Goal: Task Accomplishment & Management: Use online tool/utility

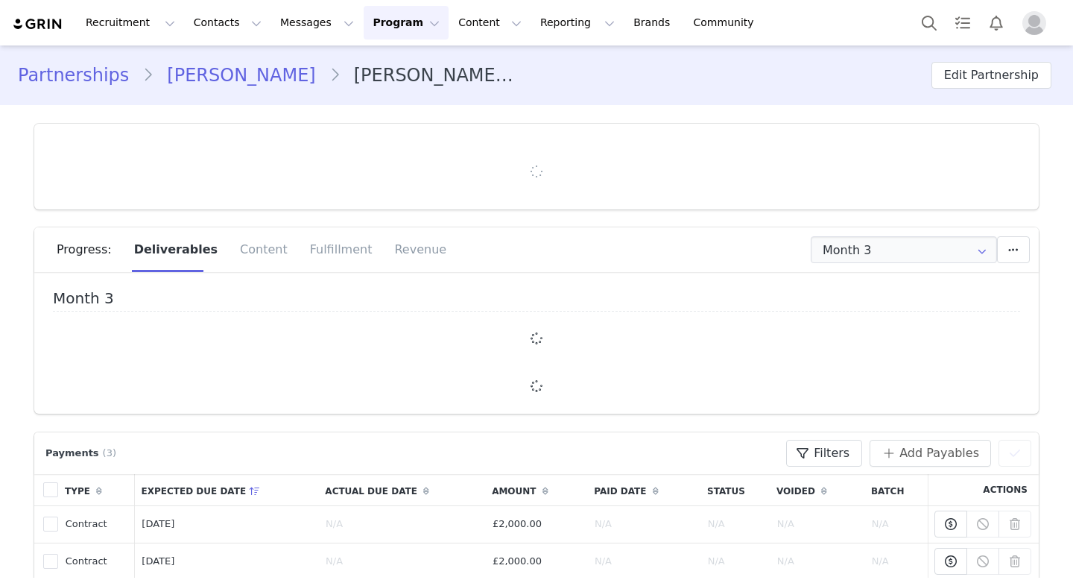
type input "+44 ([GEOGRAPHIC_DATA])"
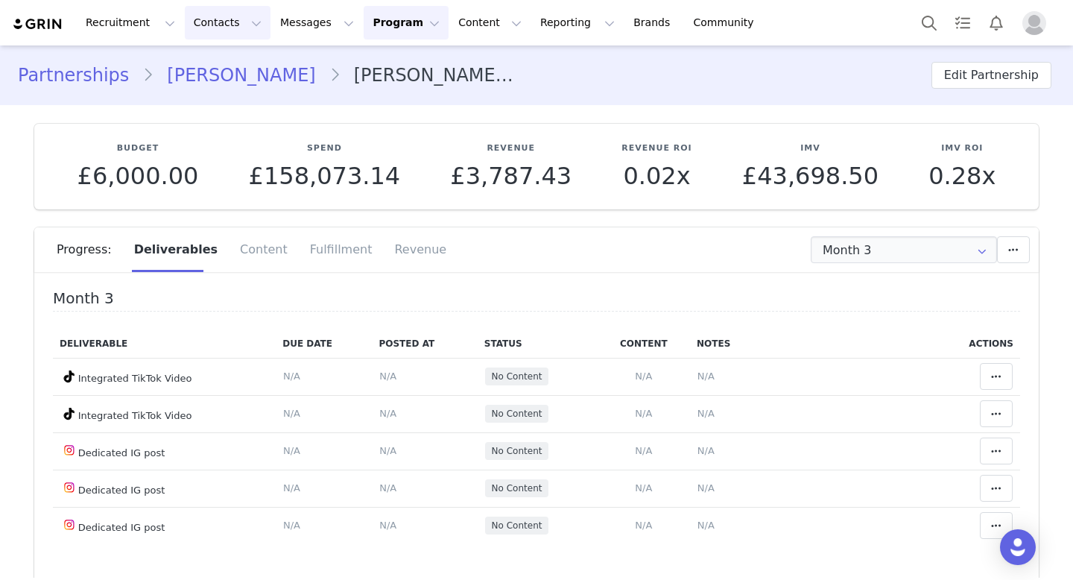
click at [195, 32] on button "Contacts Contacts" at bounding box center [228, 23] width 86 height 34
click at [203, 66] on p "Creators" at bounding box center [208, 66] width 45 height 16
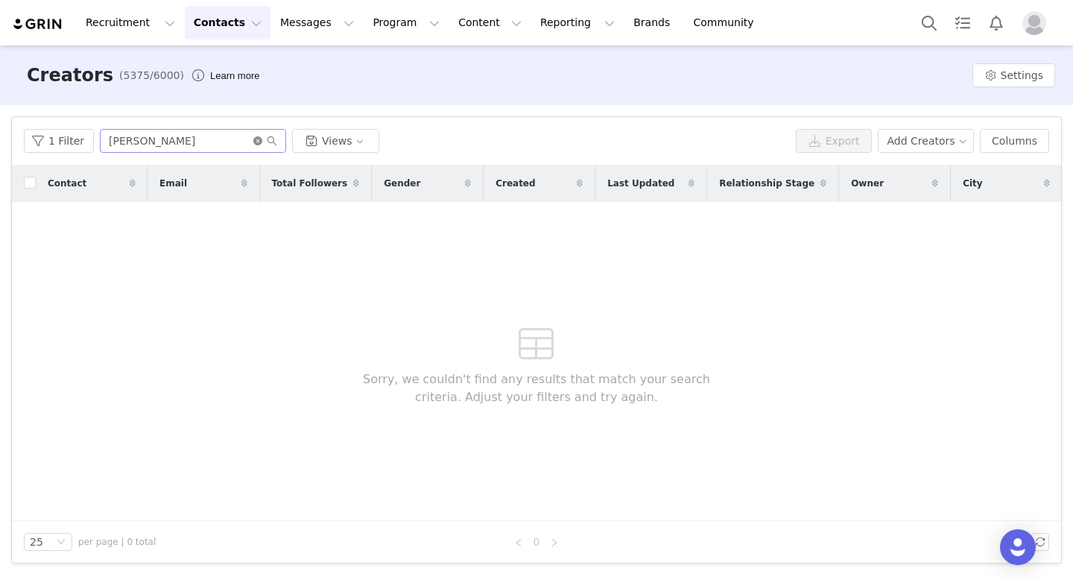
click at [253, 141] on icon "icon: close-circle" at bounding box center [257, 140] width 9 height 9
click at [222, 131] on input "text" at bounding box center [193, 141] width 186 height 24
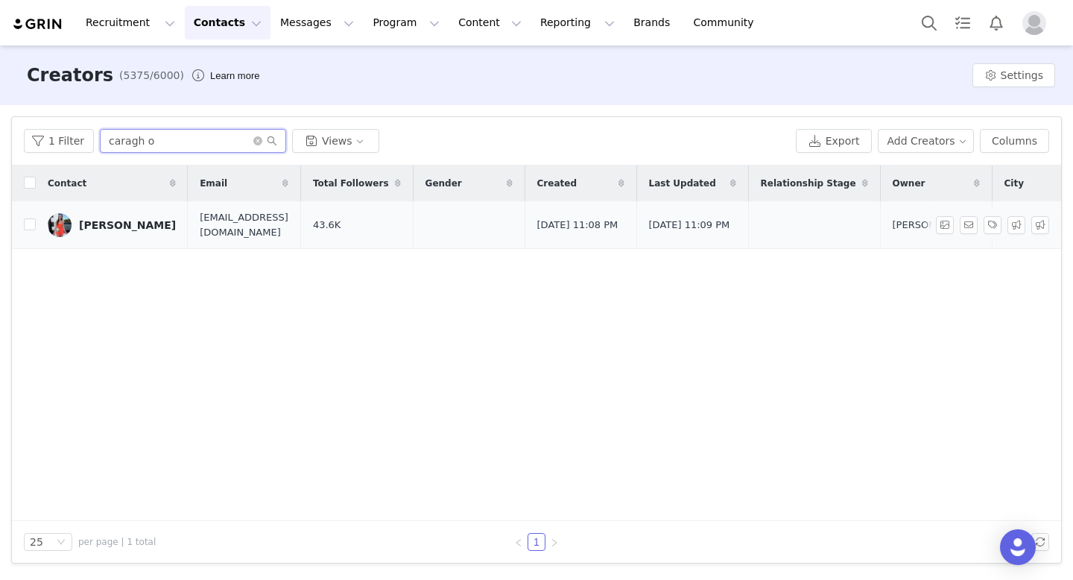
type input "caragh o"
click at [158, 218] on link "[PERSON_NAME]" at bounding box center [112, 225] width 128 height 24
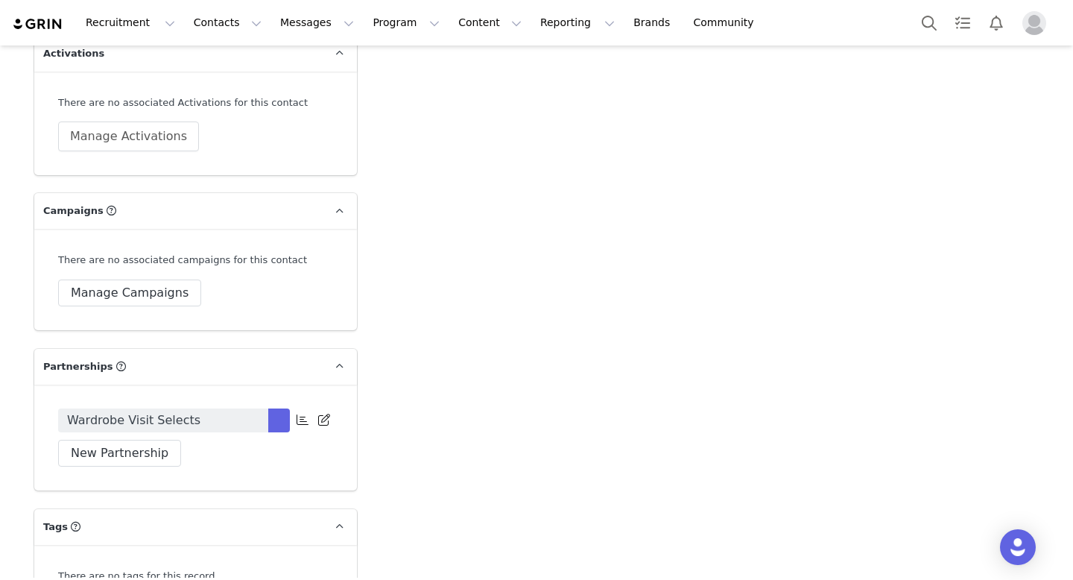
scroll to position [2702, 0]
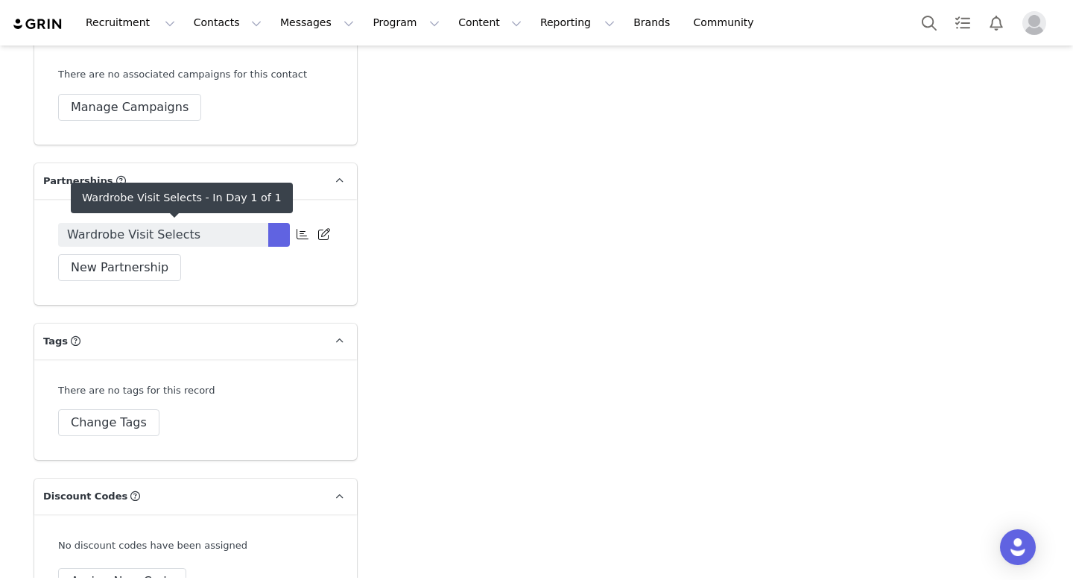
click at [252, 234] on link "Wardrobe Visit Selects" at bounding box center [163, 235] width 210 height 24
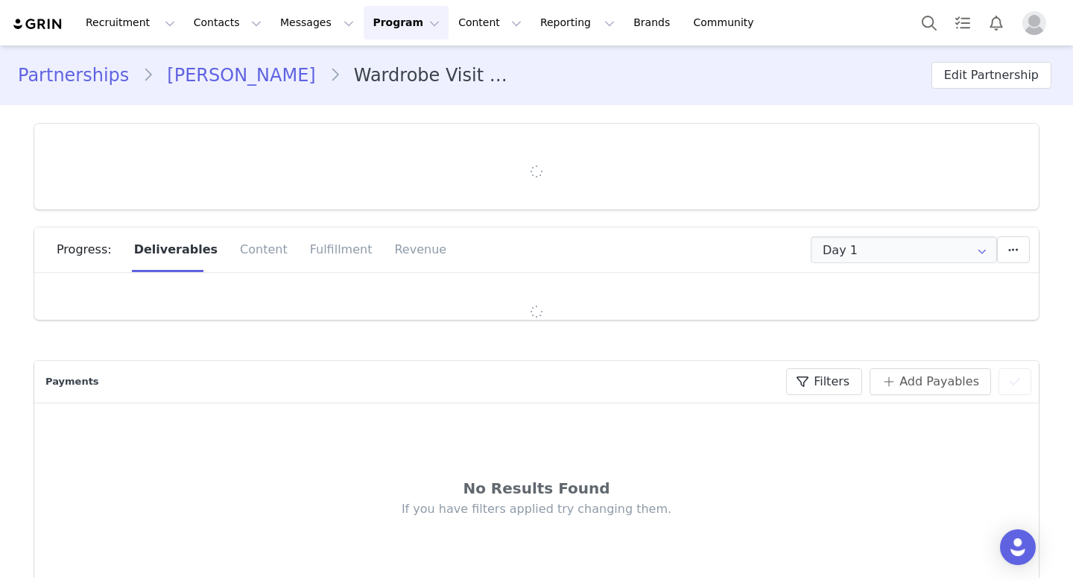
type input "+1 ([GEOGRAPHIC_DATA])"
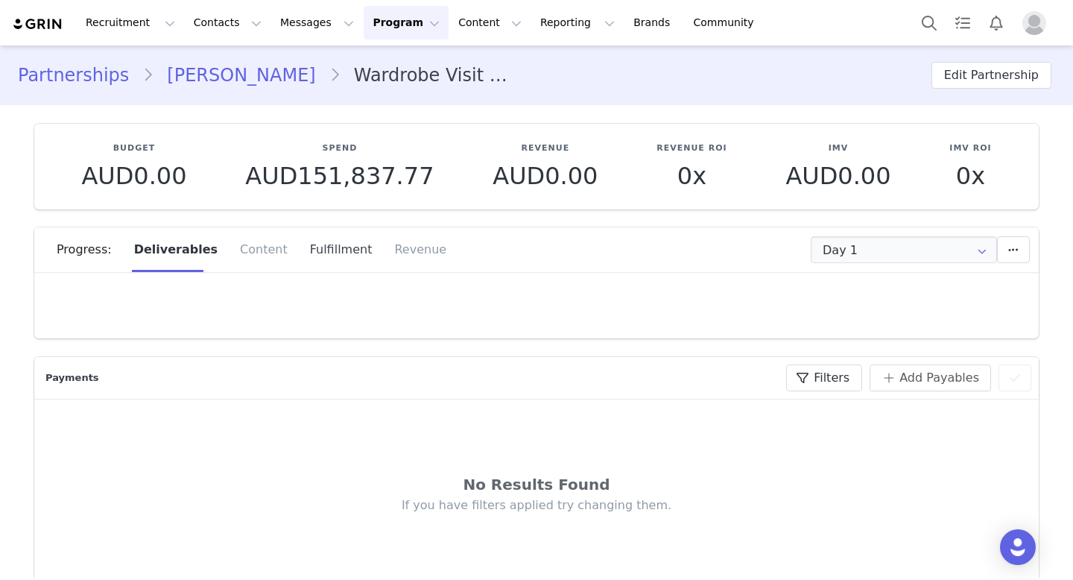
click at [312, 248] on div "Fulfillment" at bounding box center [341, 249] width 85 height 45
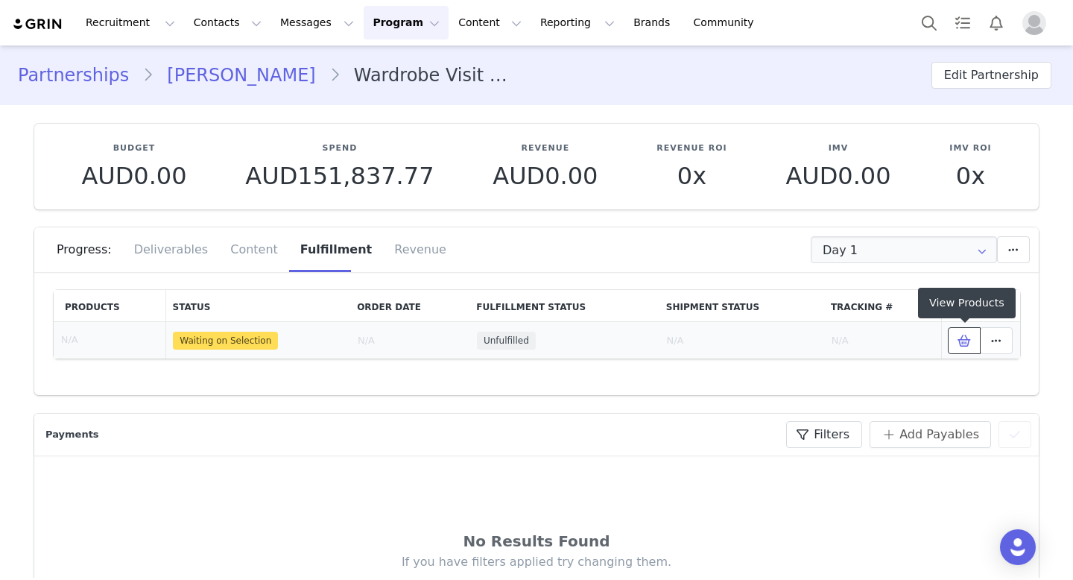
click at [960, 340] on icon at bounding box center [963, 341] width 13 height 12
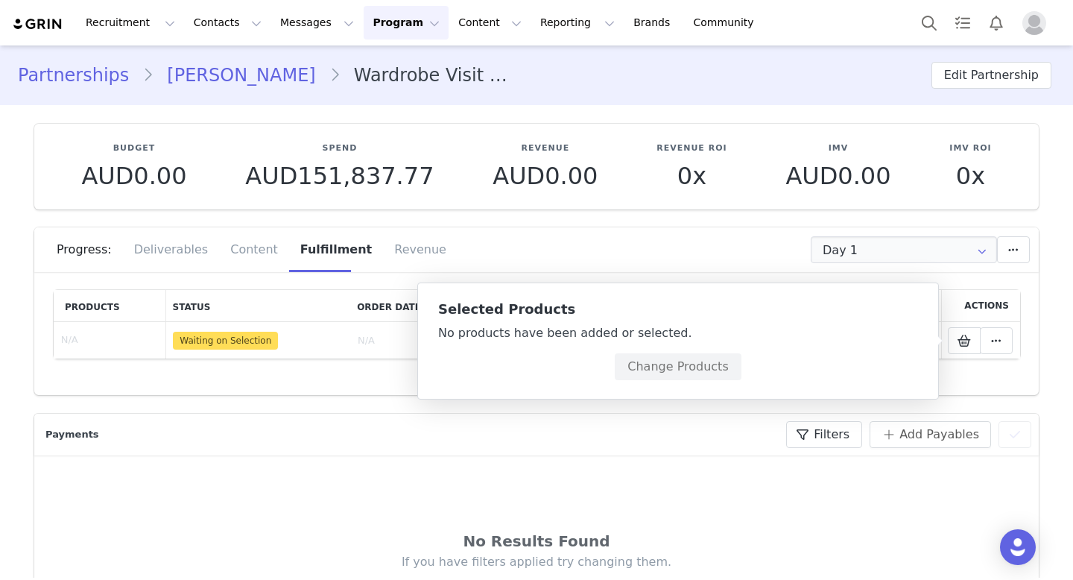
click at [644, 340] on div "No products have been added or selected." at bounding box center [678, 333] width 480 height 18
click at [661, 365] on button "Change Products" at bounding box center [678, 366] width 126 height 27
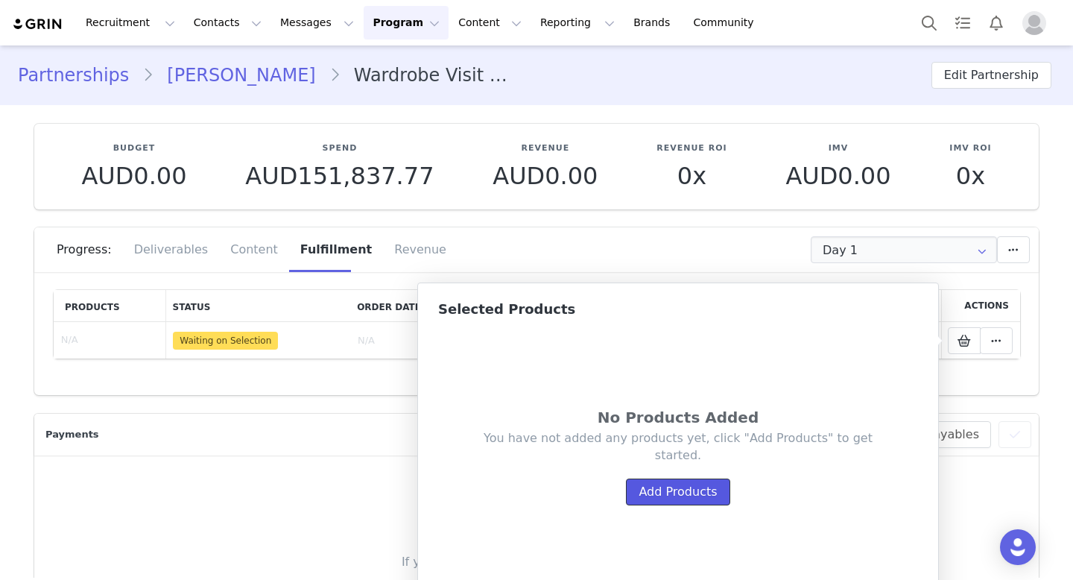
click at [695, 498] on button "Add Products" at bounding box center [678, 491] width 104 height 27
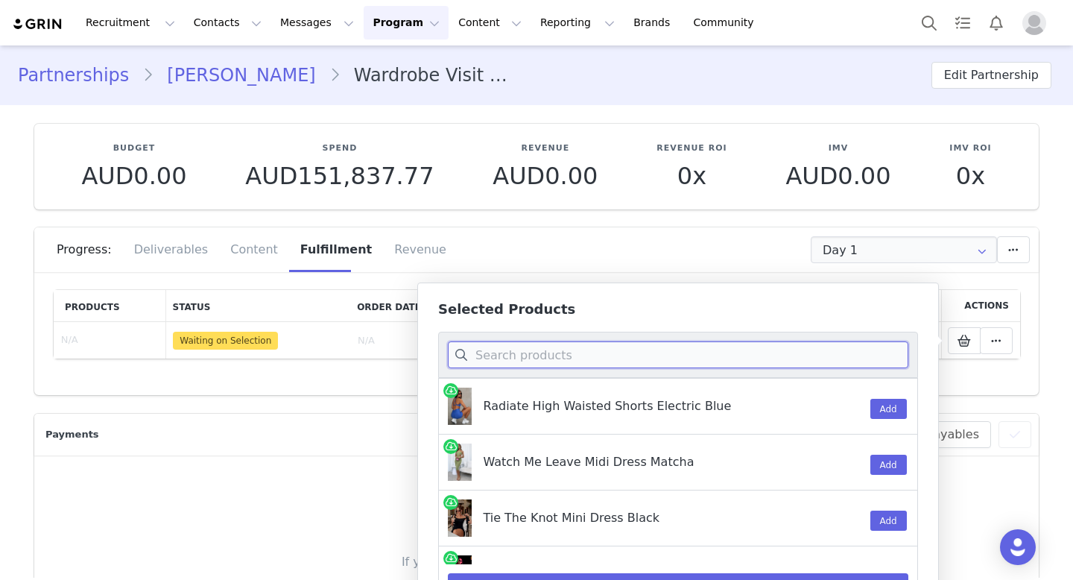
click at [618, 358] on input at bounding box center [678, 354] width 460 height 27
click at [530, 364] on input at bounding box center [678, 354] width 460 height 27
click at [544, 360] on input at bounding box center [678, 354] width 460 height 27
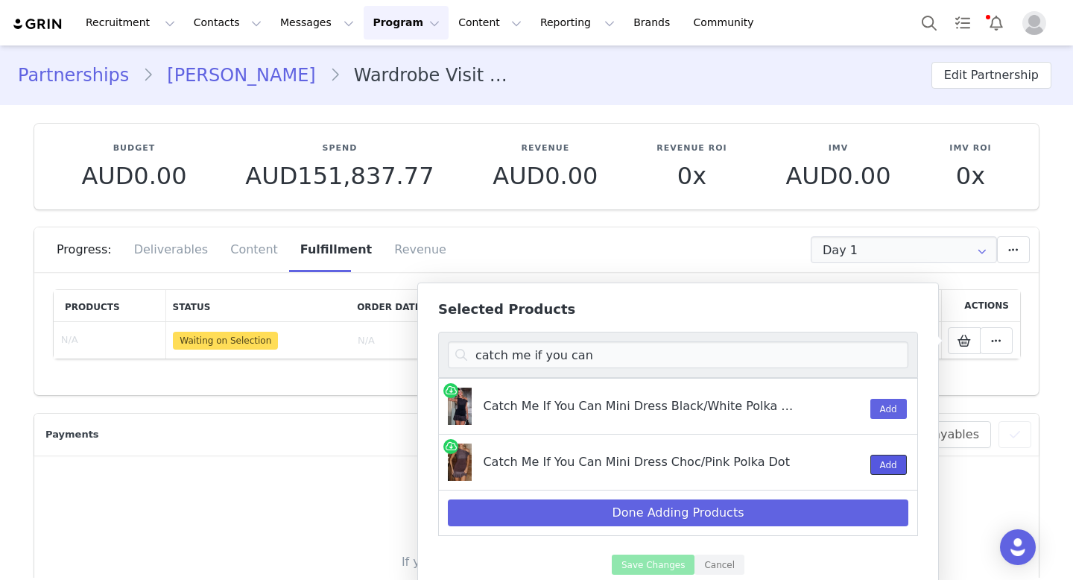
click at [874, 462] on button "Add" at bounding box center [888, 464] width 37 height 20
click at [668, 353] on input "catch me if you can" at bounding box center [678, 354] width 460 height 27
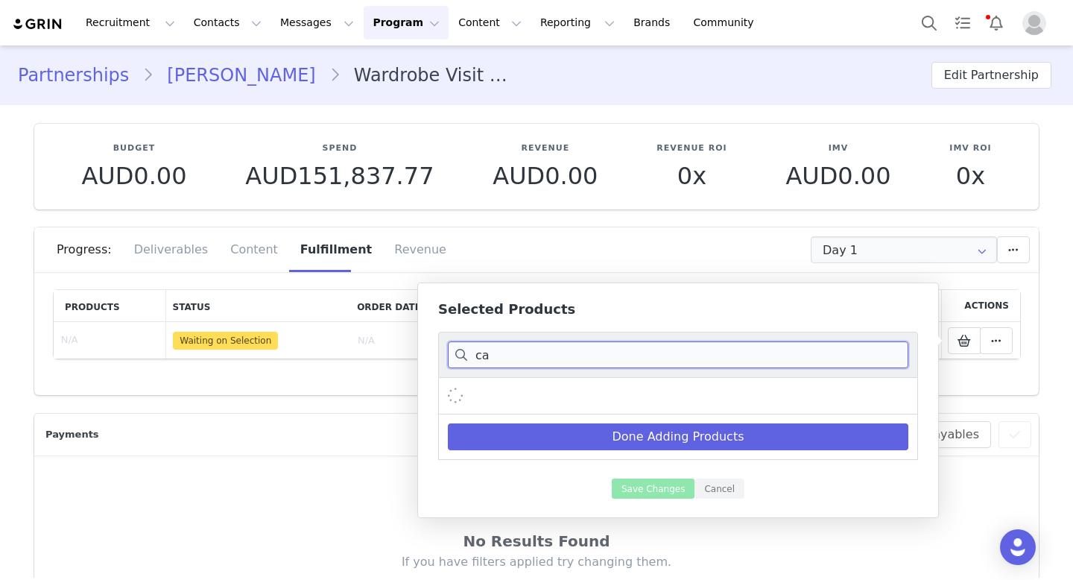
type input "c"
click at [536, 358] on input "let it breath halter top" at bounding box center [678, 354] width 460 height 27
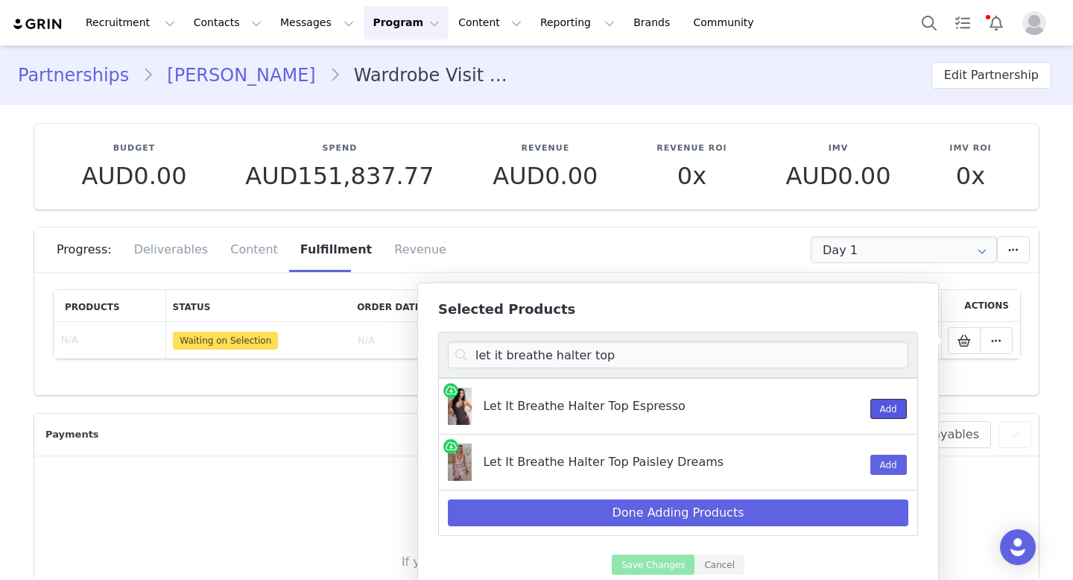
click at [884, 416] on button "Add" at bounding box center [888, 409] width 37 height 20
click at [610, 355] on input "let it breathe halter top" at bounding box center [678, 354] width 460 height 27
drag, startPoint x: 610, startPoint y: 355, endPoint x: 431, endPoint y: 349, distance: 179.6
click at [431, 349] on div "Selected Products let it breathe halter top Let It Breathe Halter Top Espresso …" at bounding box center [677, 437] width 521 height 311
click at [602, 352] on input "let it breathe halter top" at bounding box center [678, 354] width 460 height 27
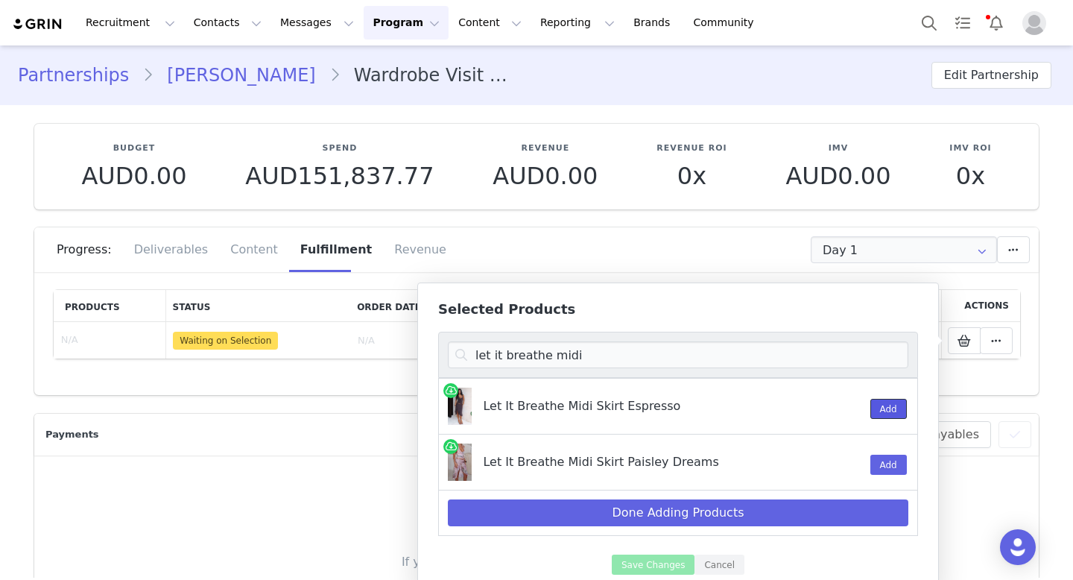
click at [893, 410] on button "Add" at bounding box center [888, 409] width 37 height 20
drag, startPoint x: 595, startPoint y: 361, endPoint x: 455, endPoint y: 353, distance: 140.3
click at [455, 353] on input "let it breathe midi" at bounding box center [678, 354] width 460 height 27
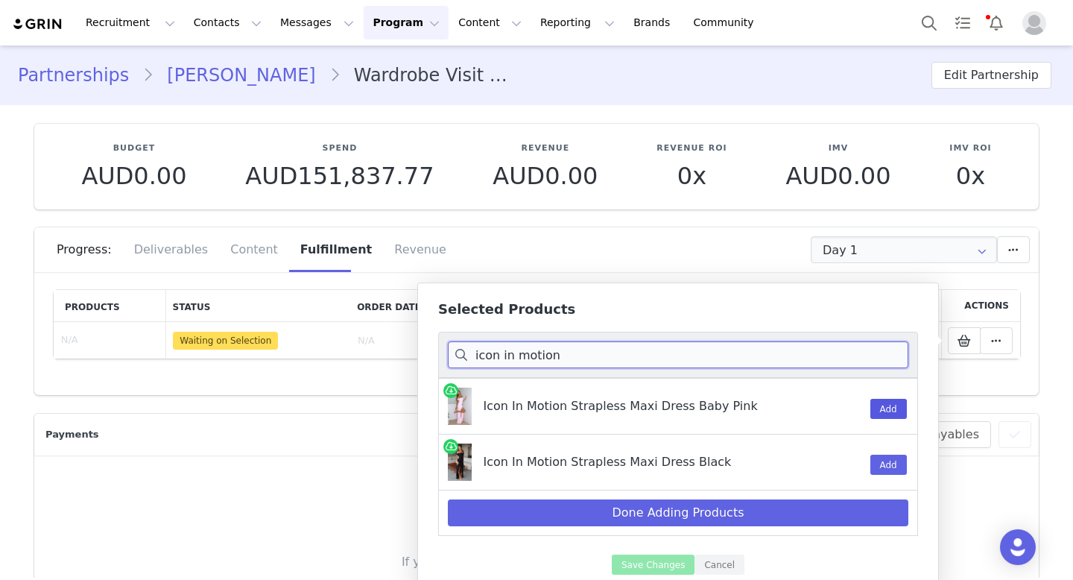
type input "icon in motion"
click at [884, 407] on button "Add" at bounding box center [888, 409] width 37 height 20
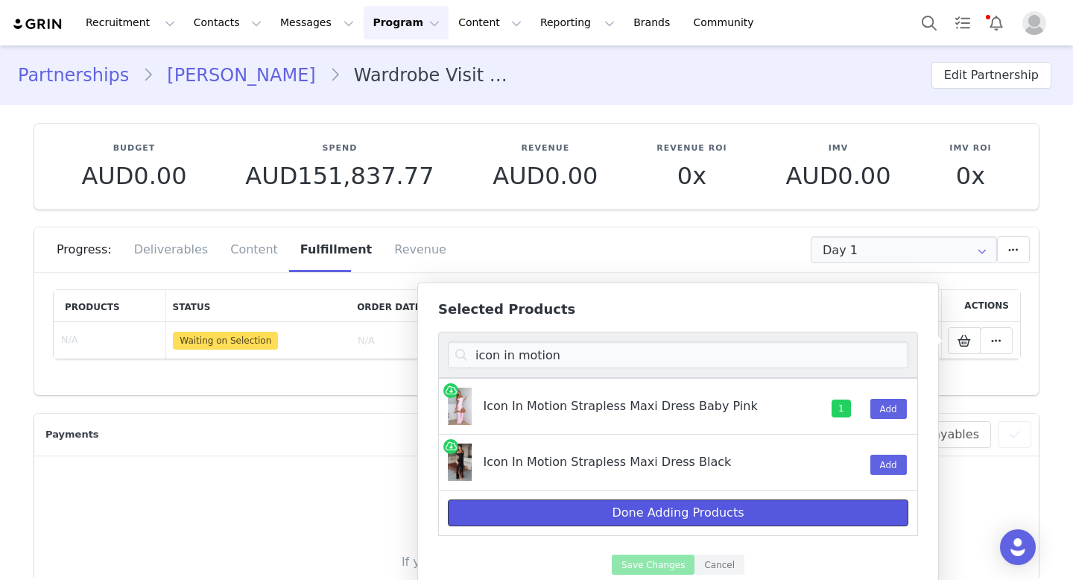
click at [739, 515] on button "Done Adding Products" at bounding box center [678, 512] width 460 height 27
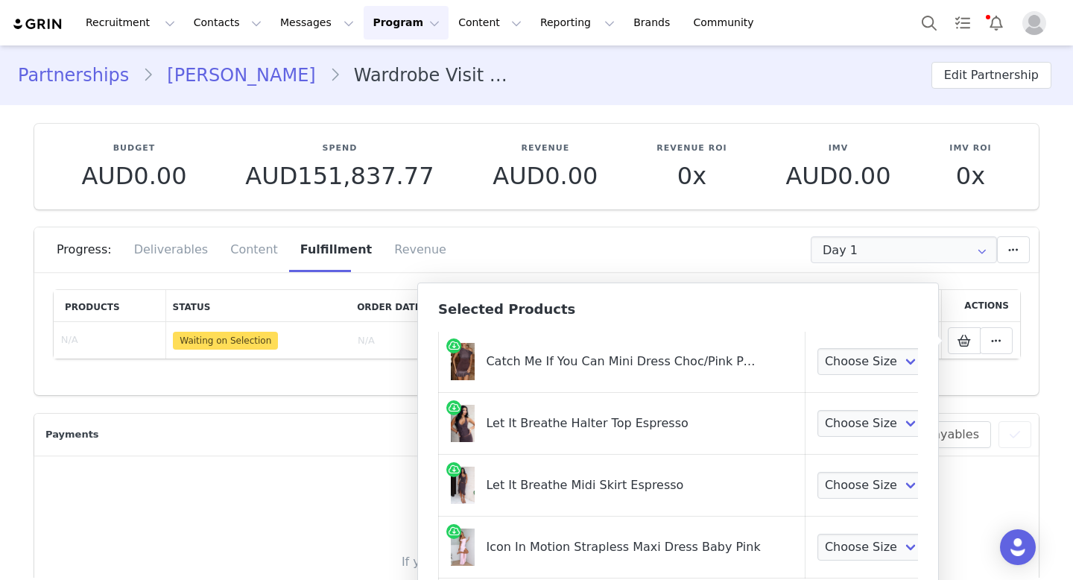
scroll to position [36, 0]
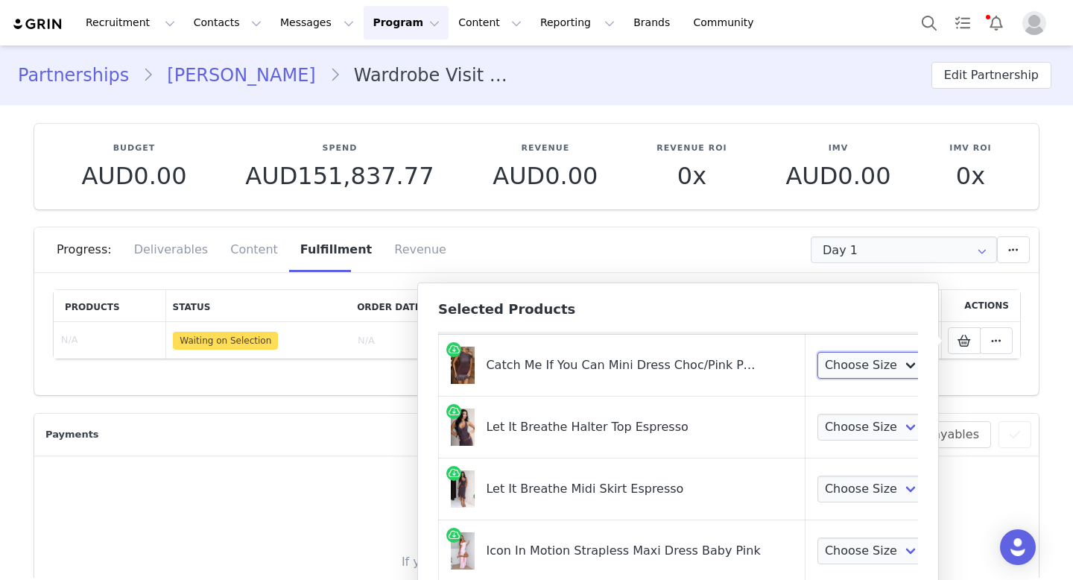
click at [884, 368] on select "Choose Size XXS XS S M L XL" at bounding box center [872, 365] width 110 height 27
select select "28010645"
click at [841, 430] on select "Choose Size XXS XS S M L XL" at bounding box center [872, 426] width 110 height 27
select select "28010919"
click at [834, 495] on select "Choose Size XXS XS S M L XL" at bounding box center [872, 488] width 110 height 27
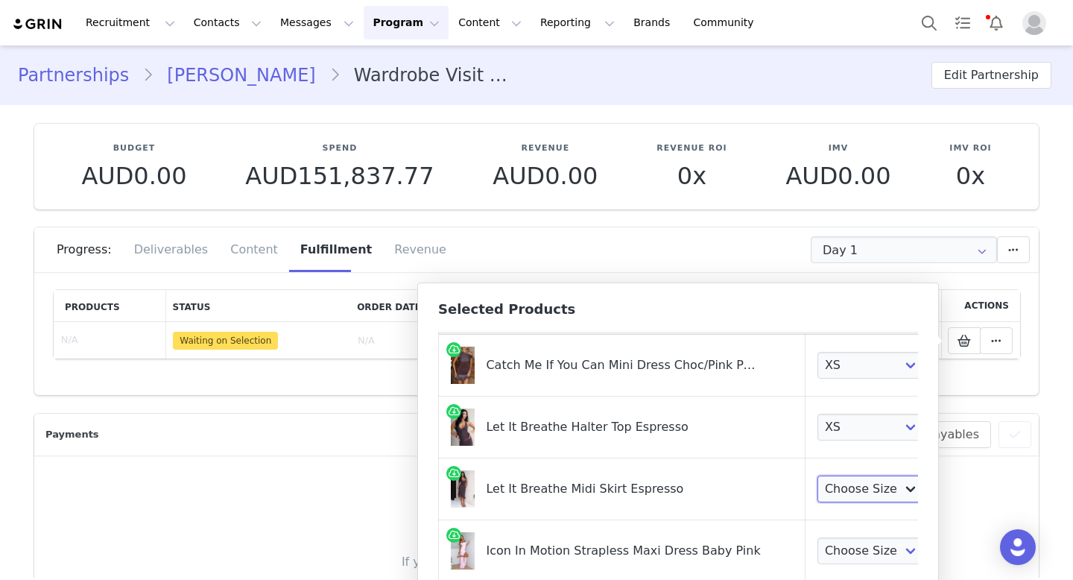
select select "28010985"
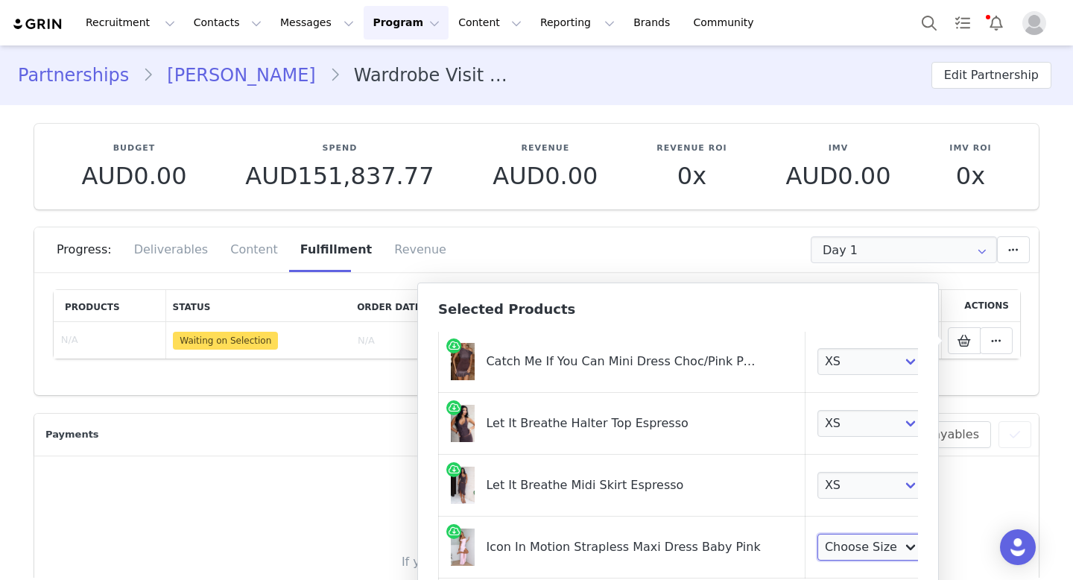
click at [827, 542] on select "Choose Size XXS XS S M L XL" at bounding box center [872, 546] width 110 height 27
select select "28059686"
click at [330, 444] on div "Payments Filters (0) No filters are applied, click "Add Filter" to get started.…" at bounding box center [536, 434] width 989 height 27
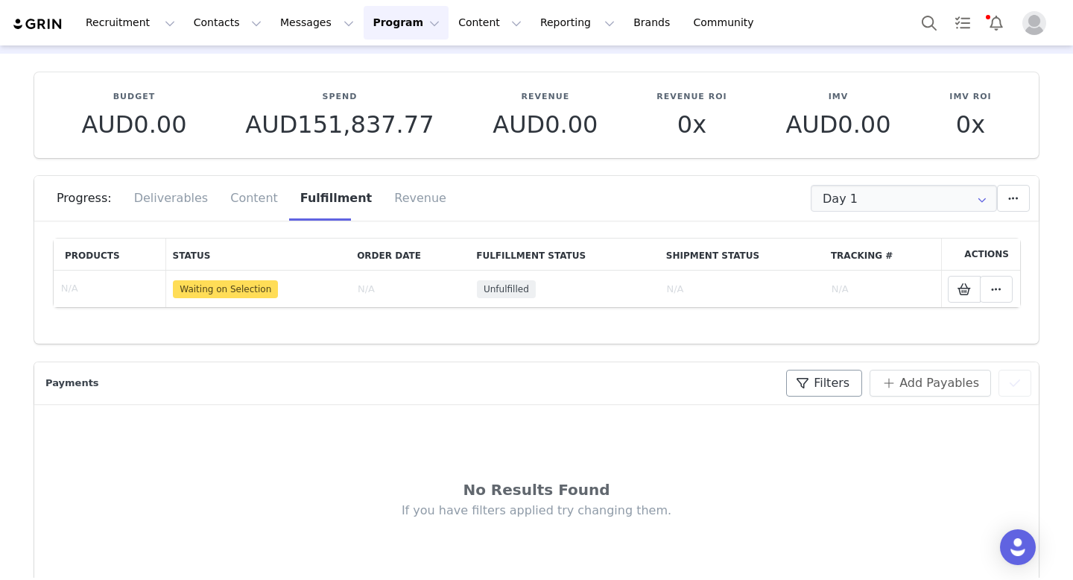
scroll to position [69, 0]
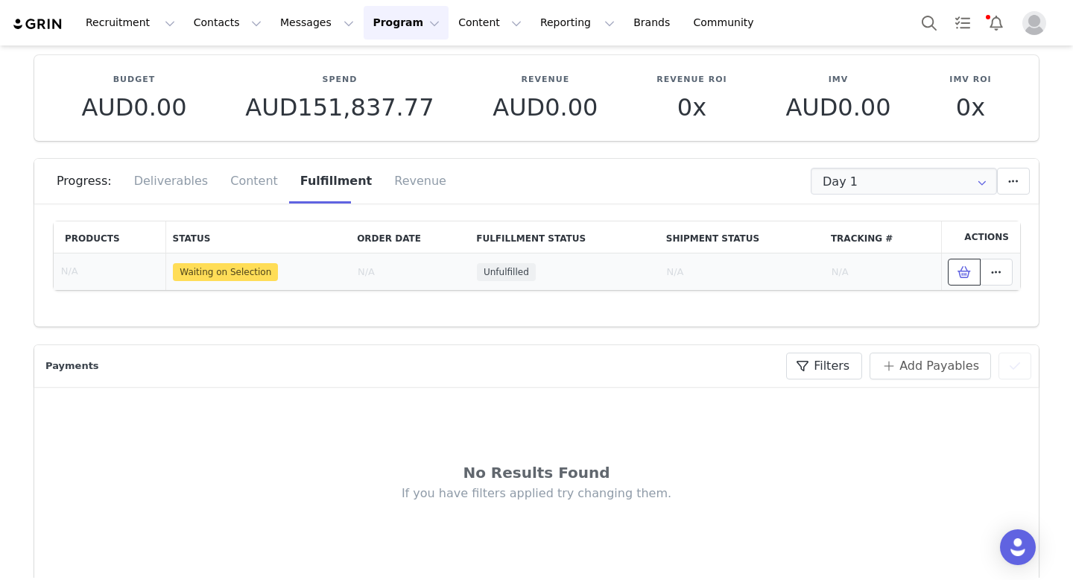
click at [968, 274] on icon at bounding box center [963, 272] width 13 height 12
select select "28010645"
select select "28010919"
select select "28010985"
select select "28059686"
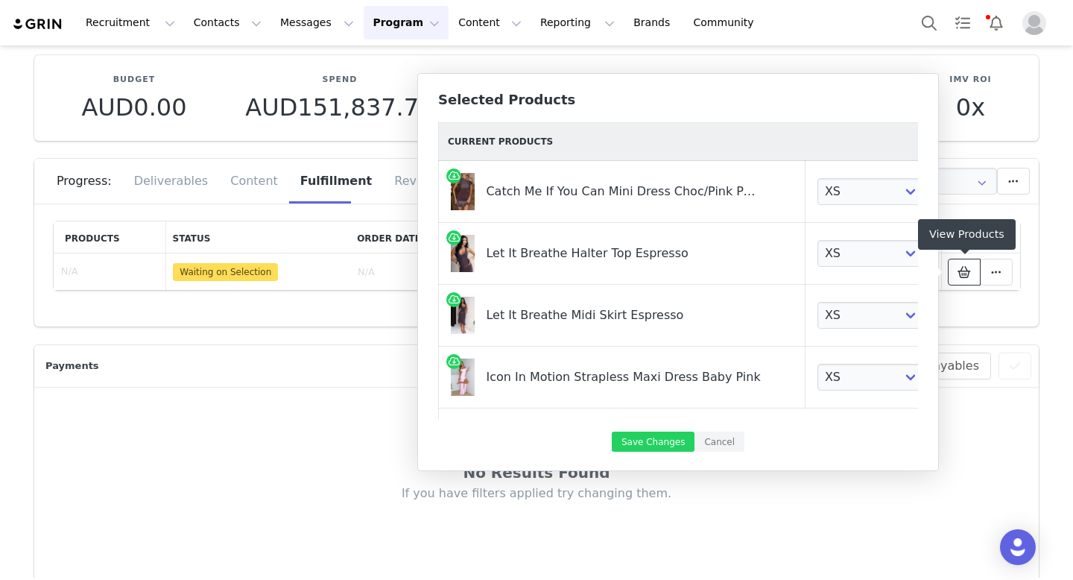
scroll to position [39, 0]
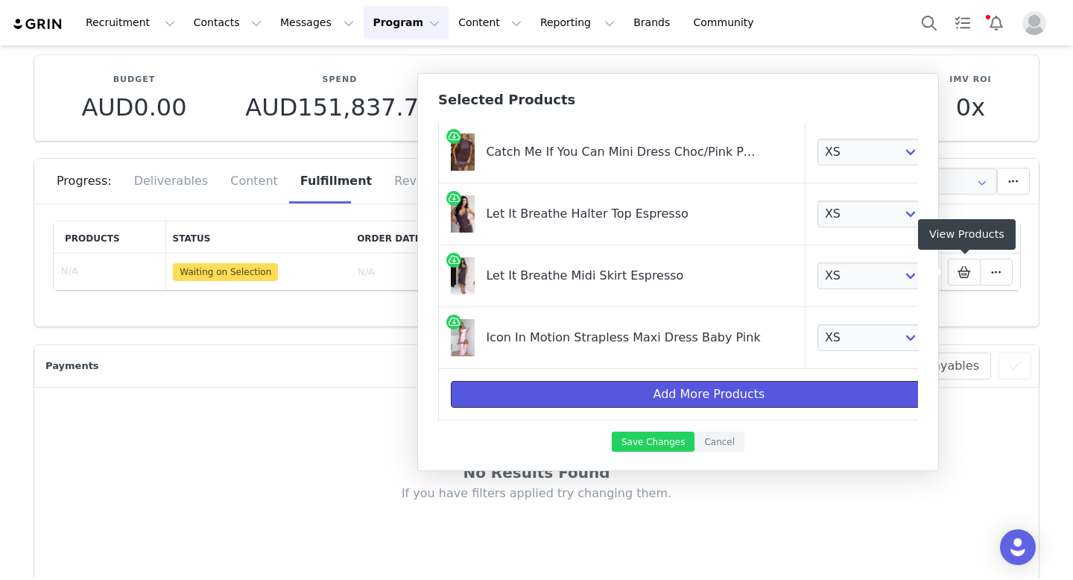
click at [726, 402] on button "Add More Products" at bounding box center [709, 394] width 516 height 27
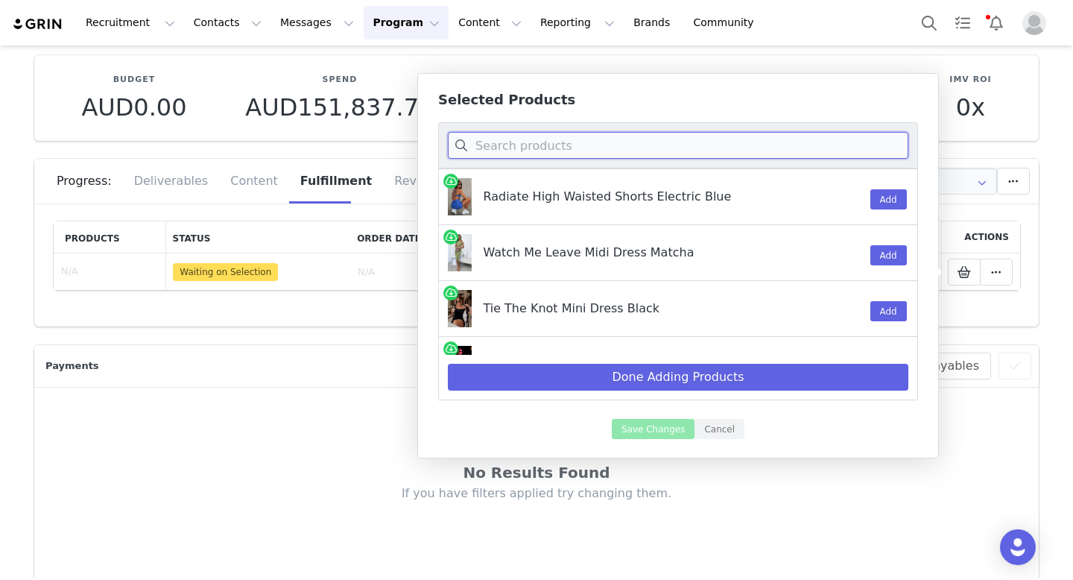
click at [599, 152] on input at bounding box center [678, 145] width 460 height 27
type input "l"
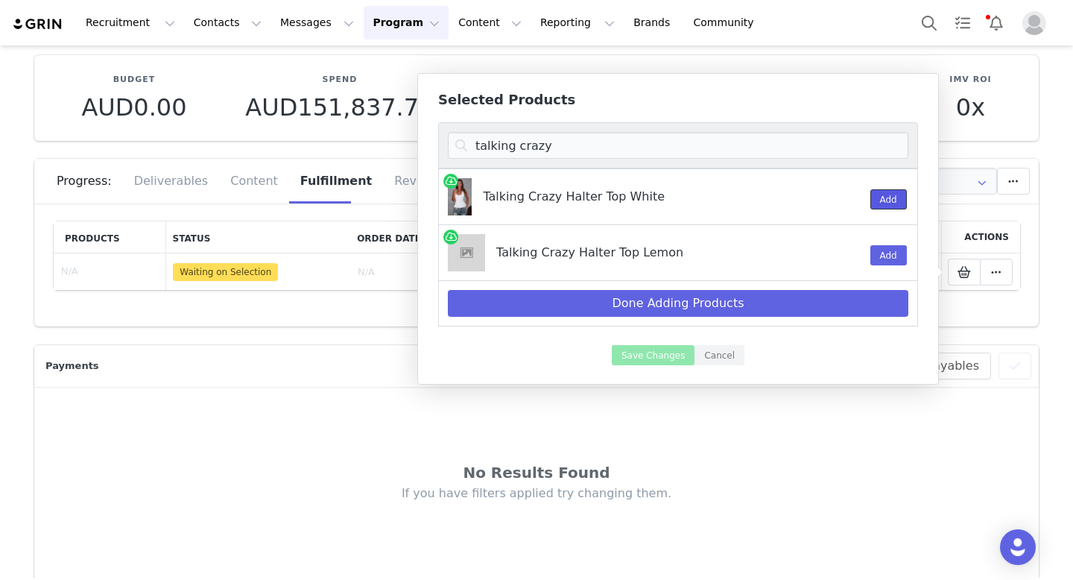
click at [882, 203] on button "Add" at bounding box center [888, 199] width 37 height 20
click at [585, 147] on input "talking crazy" at bounding box center [678, 145] width 460 height 27
drag, startPoint x: 585, startPoint y: 147, endPoint x: 509, endPoint y: 148, distance: 76.0
click at [509, 148] on input "talking crazy" at bounding box center [678, 145] width 460 height 27
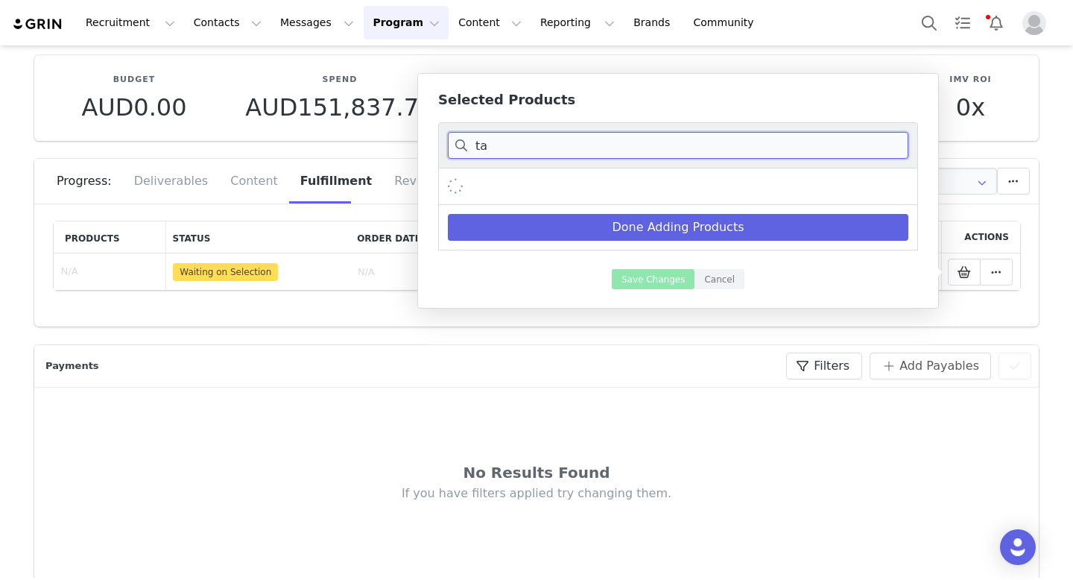
type input "t"
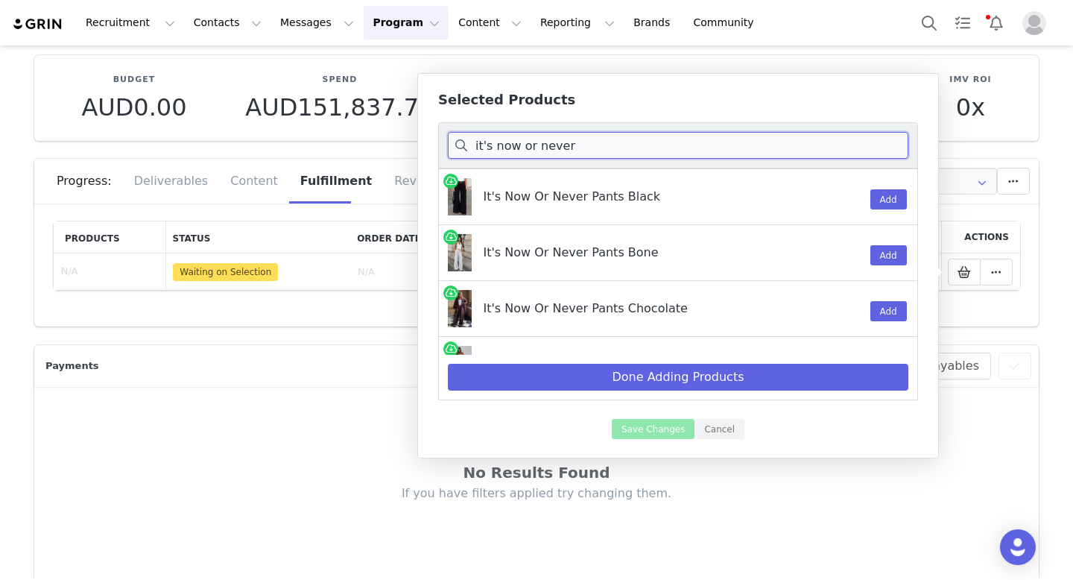
scroll to position [38, 0]
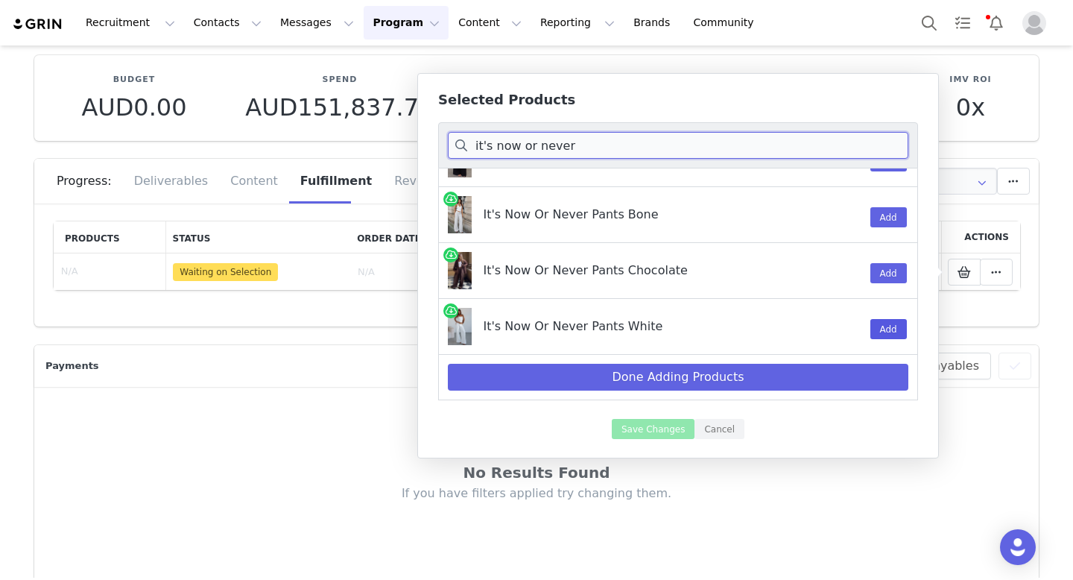
type input "it's now or never"
click at [879, 323] on button "Add" at bounding box center [888, 329] width 37 height 20
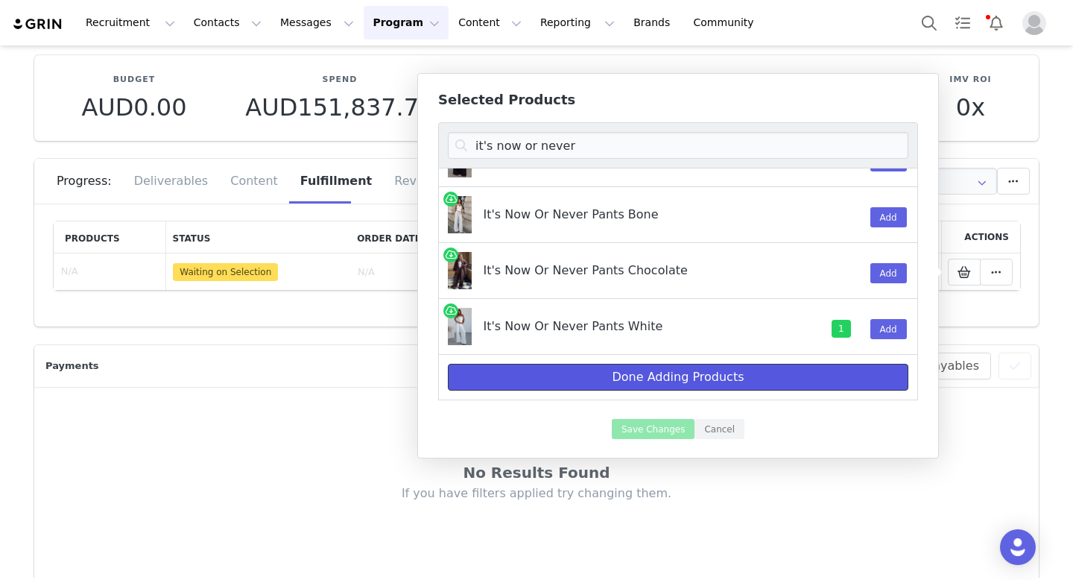
click at [798, 378] on button "Done Adding Products" at bounding box center [678, 377] width 460 height 27
select select "28010645"
select select "28010919"
select select "28010985"
select select "28059686"
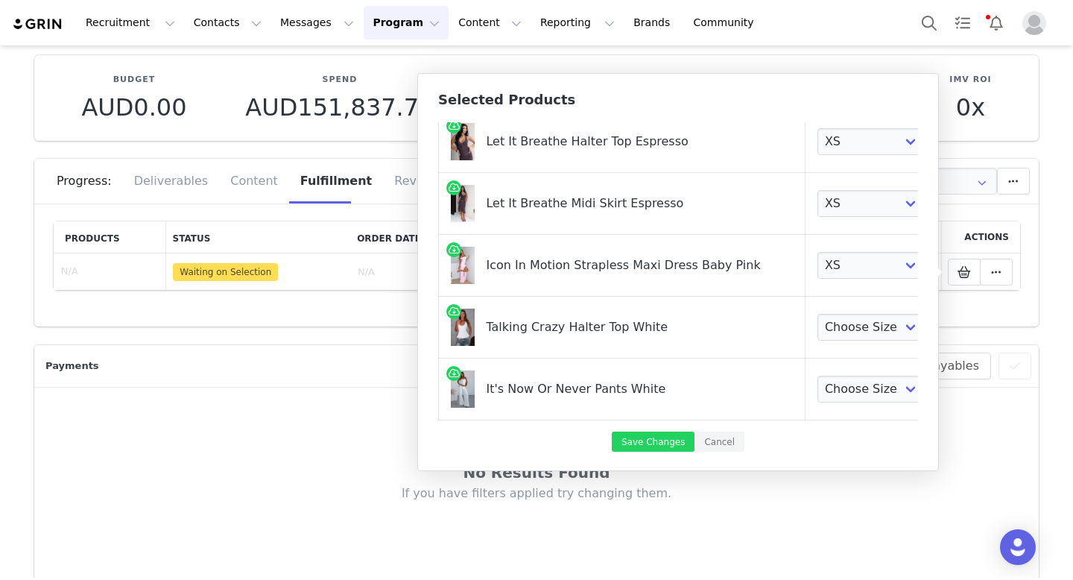
scroll to position [163, 0]
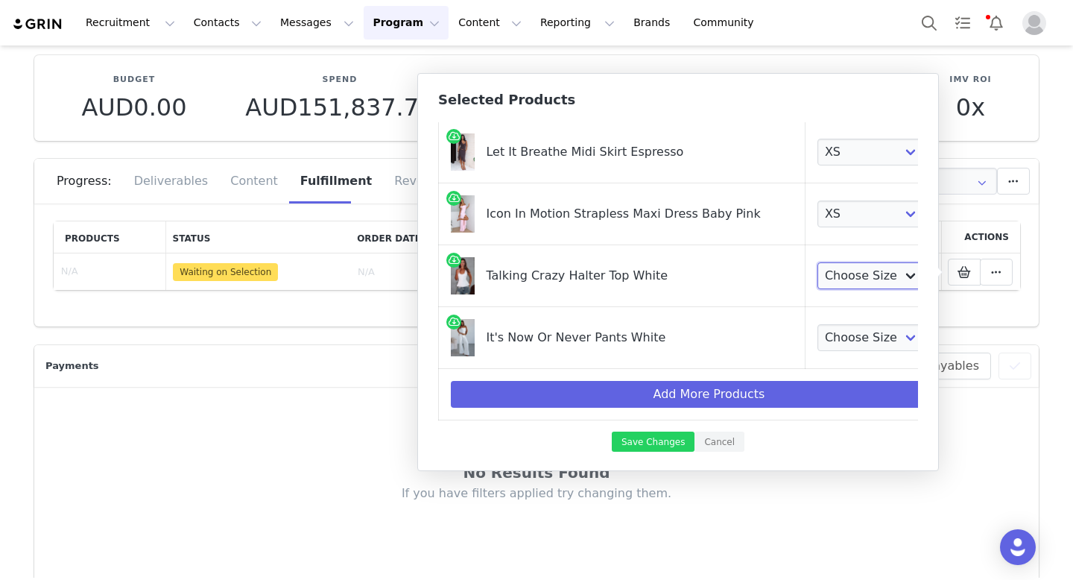
click at [858, 284] on select "Choose Size XXS XS S M L XL" at bounding box center [872, 275] width 110 height 27
select select "28010857"
click at [855, 336] on select "Choose Size XXS XS S M L XL" at bounding box center [872, 337] width 110 height 27
select select "28010559"
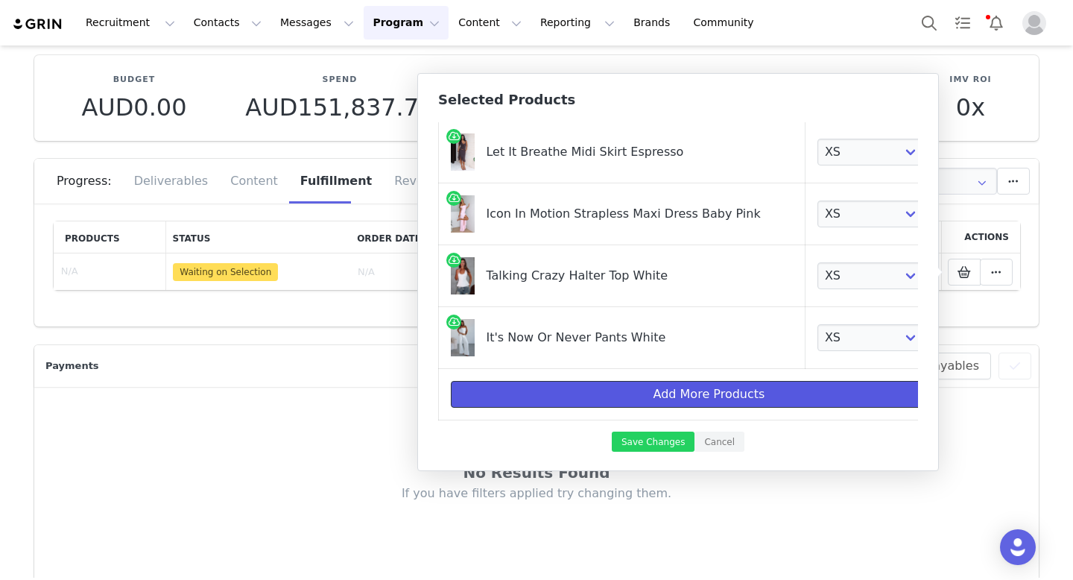
click at [772, 396] on button "Add More Products" at bounding box center [709, 394] width 516 height 27
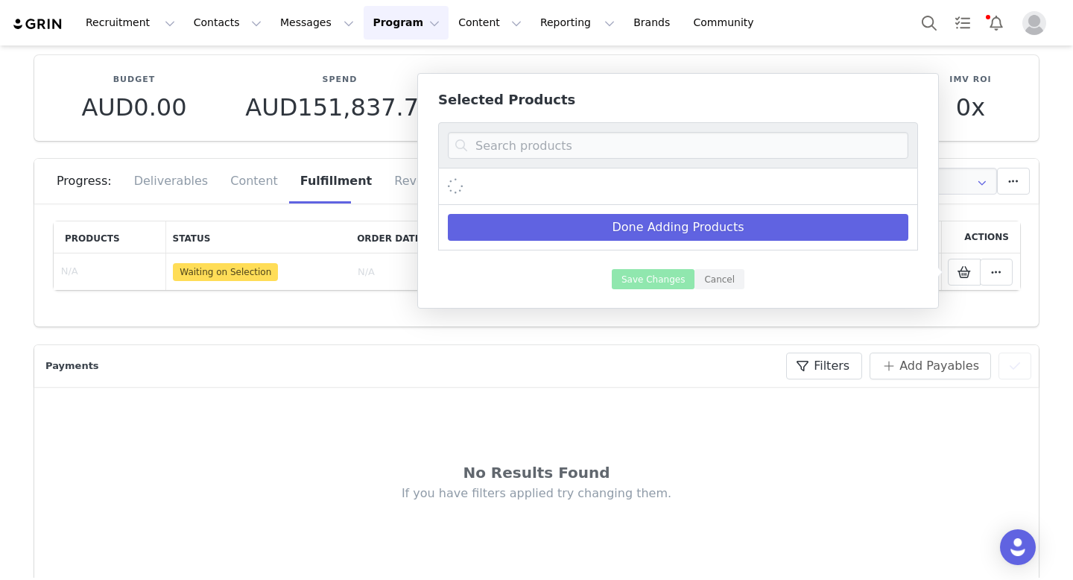
scroll to position [0, 0]
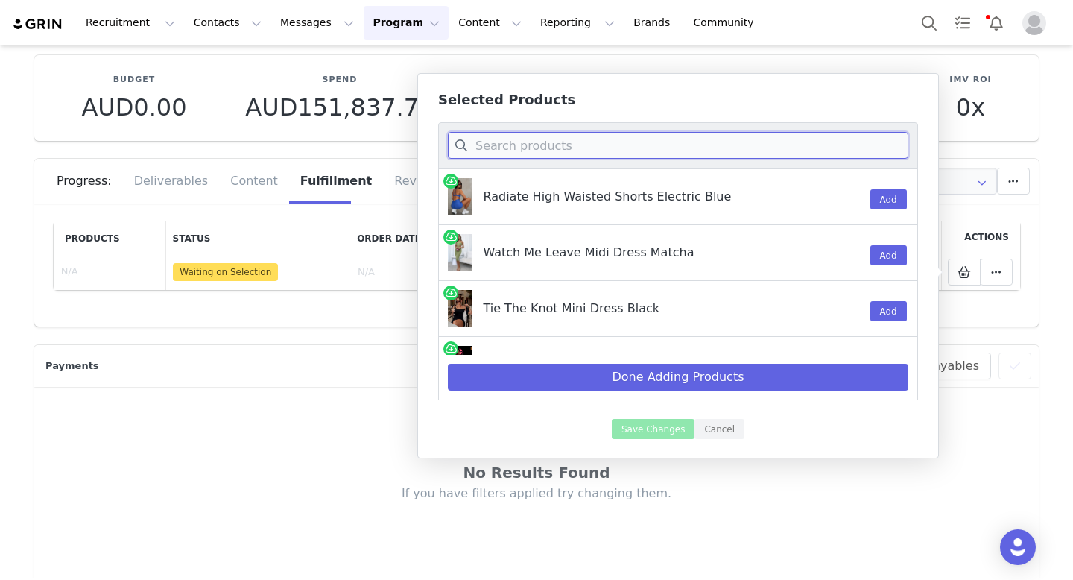
click at [682, 156] on input at bounding box center [678, 145] width 460 height 27
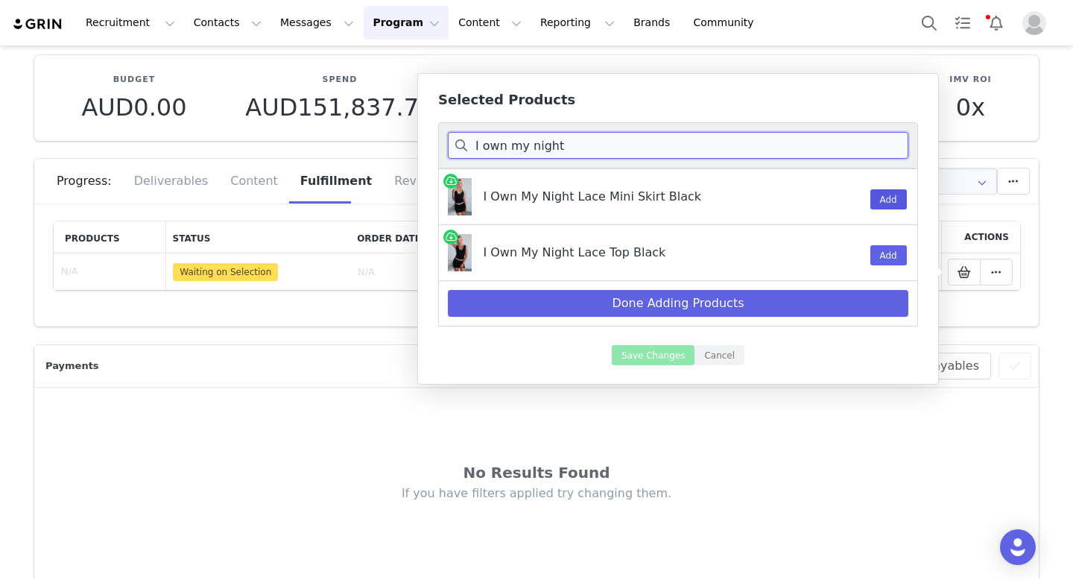
type input "I own my night"
click at [882, 197] on button "Add" at bounding box center [888, 199] width 37 height 20
click at [887, 255] on button "Add" at bounding box center [888, 255] width 37 height 20
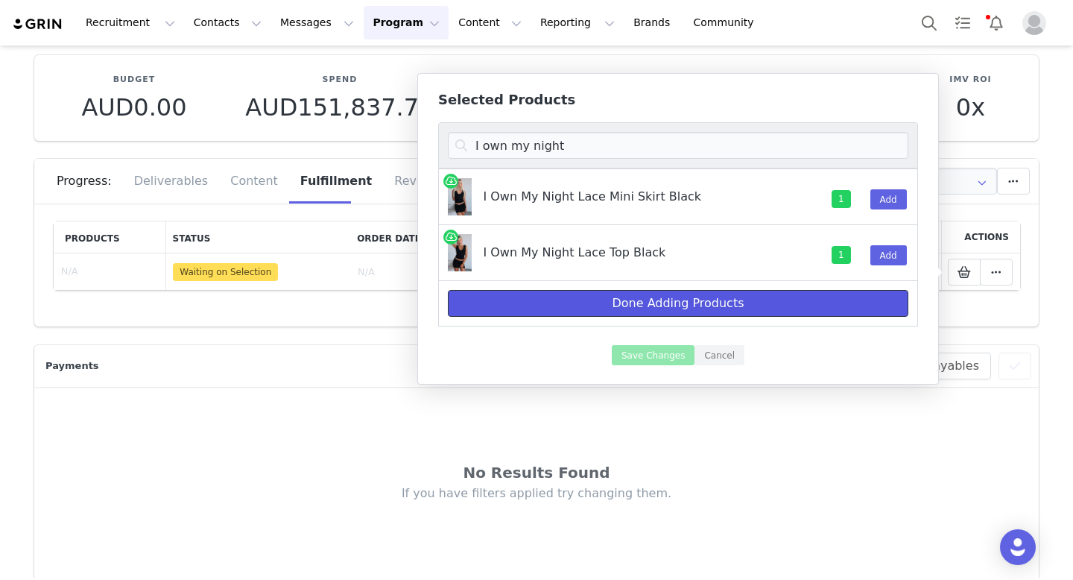
click at [819, 309] on button "Done Adding Products" at bounding box center [678, 303] width 460 height 27
select select "28010645"
select select "28010919"
select select "28010985"
select select "28059686"
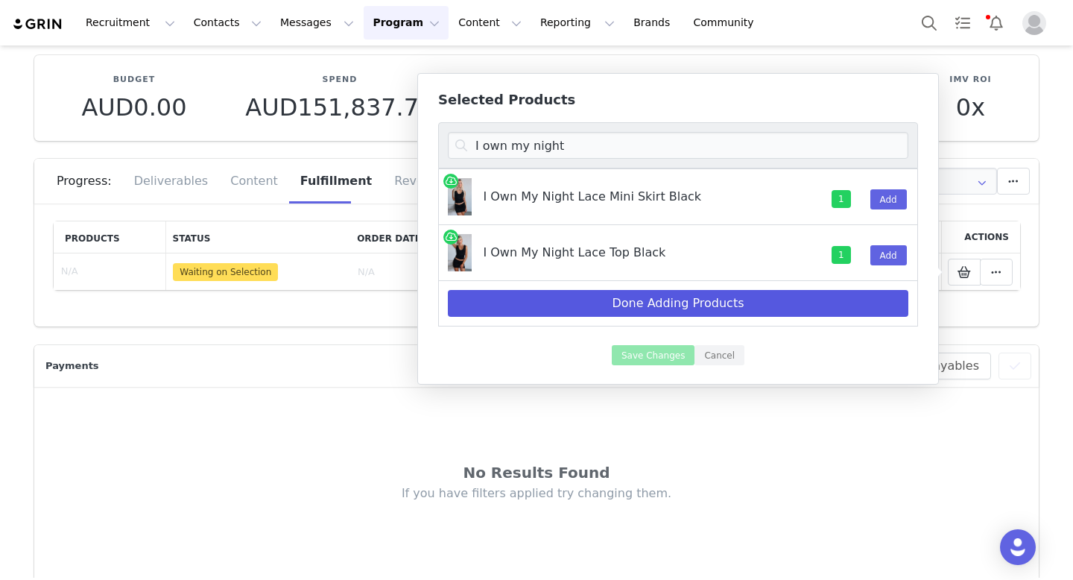
select select "28010857"
select select "28010559"
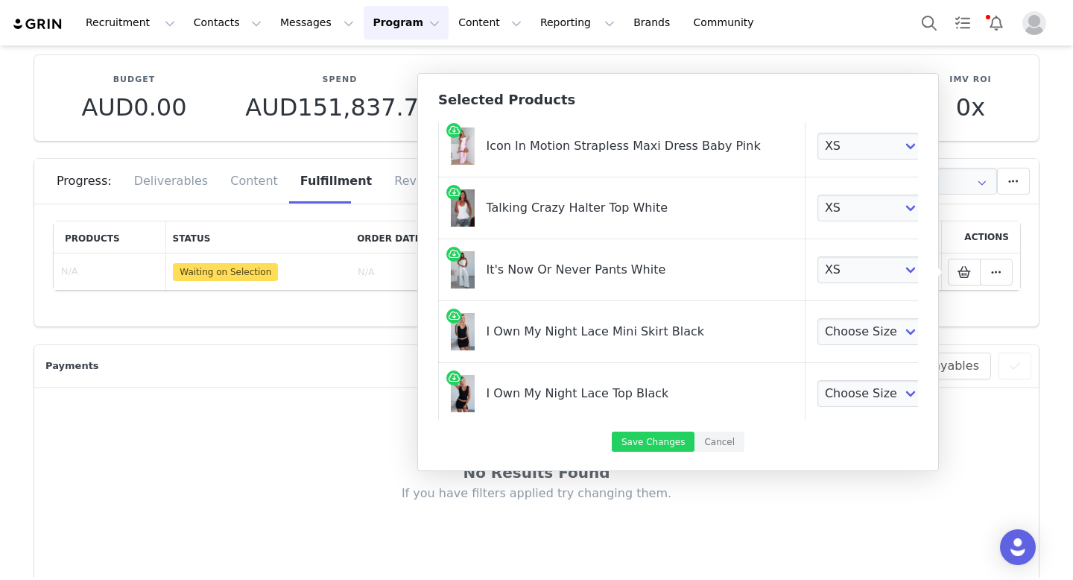
scroll to position [287, 0]
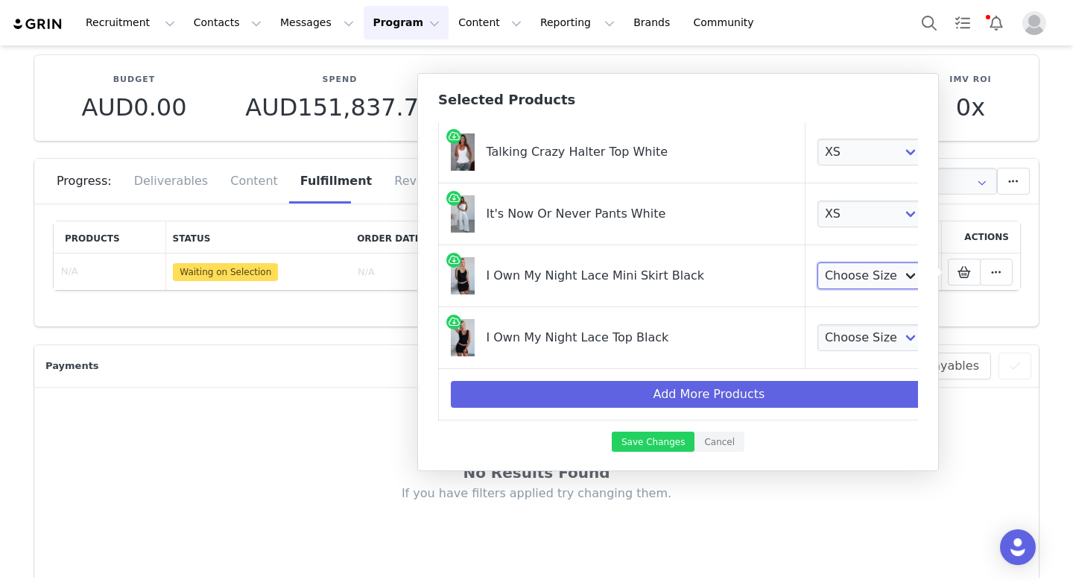
click at [837, 274] on select "Choose Size XXS XS S M L XL" at bounding box center [872, 275] width 110 height 27
select select "28195497"
click at [825, 337] on select "Choose Size XXS XS S M L XL" at bounding box center [872, 337] width 110 height 27
select select "28194942"
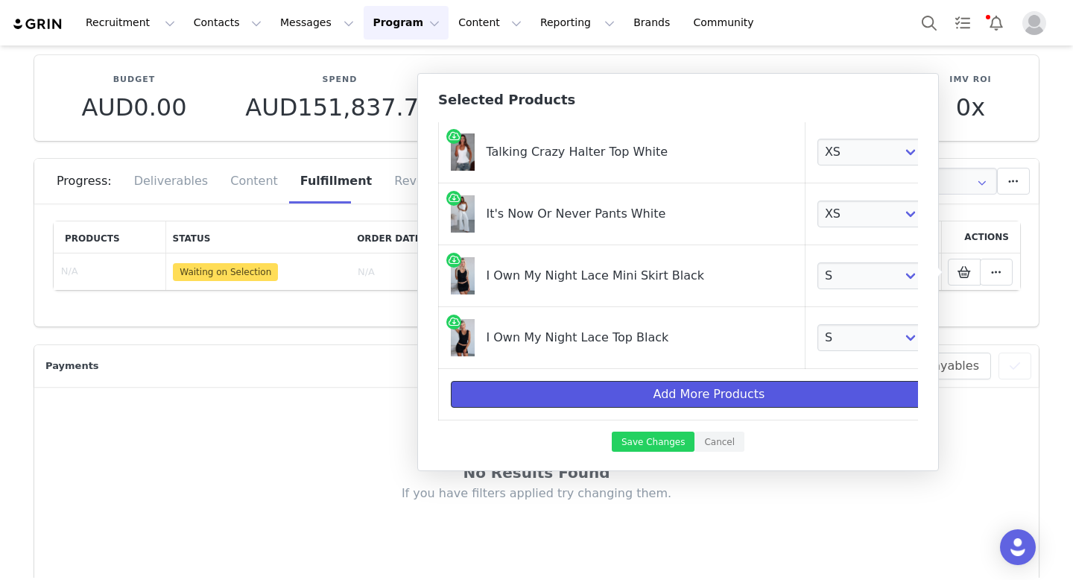
click at [625, 395] on button "Add More Products" at bounding box center [709, 394] width 516 height 27
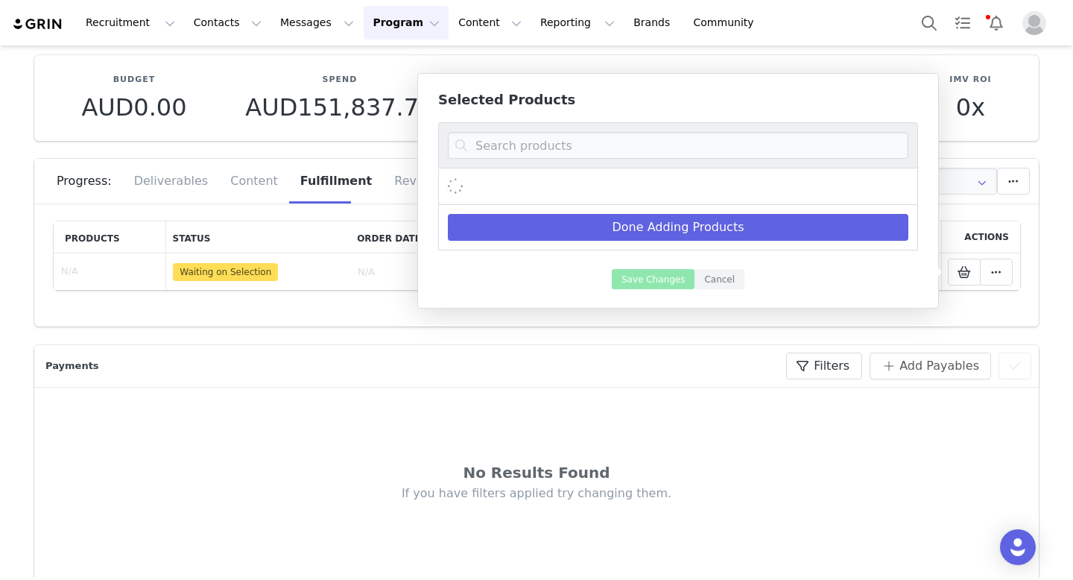
scroll to position [0, 0]
click at [665, 152] on input at bounding box center [678, 145] width 460 height 27
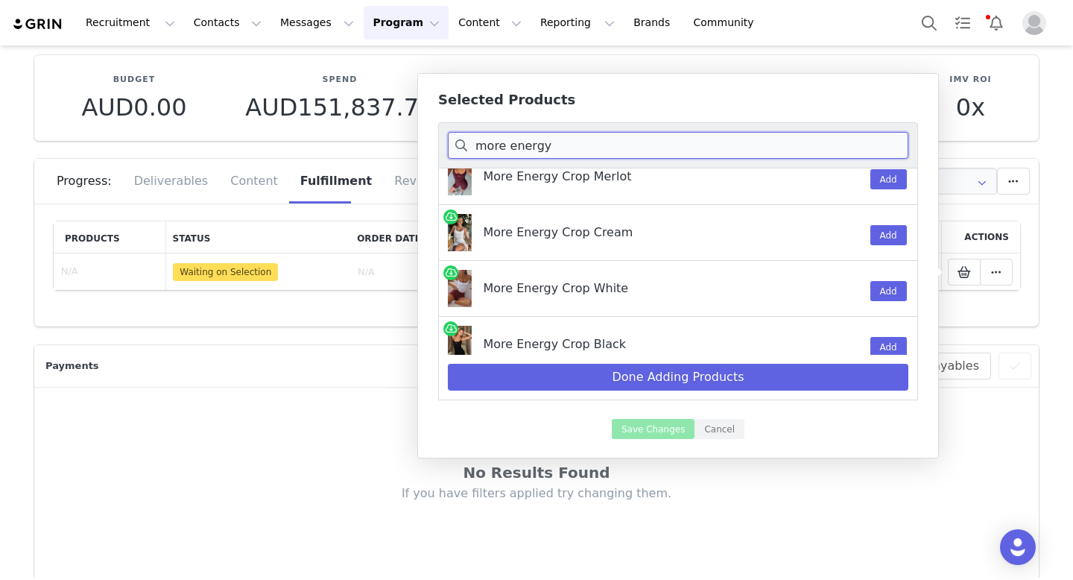
scroll to position [52, 0]
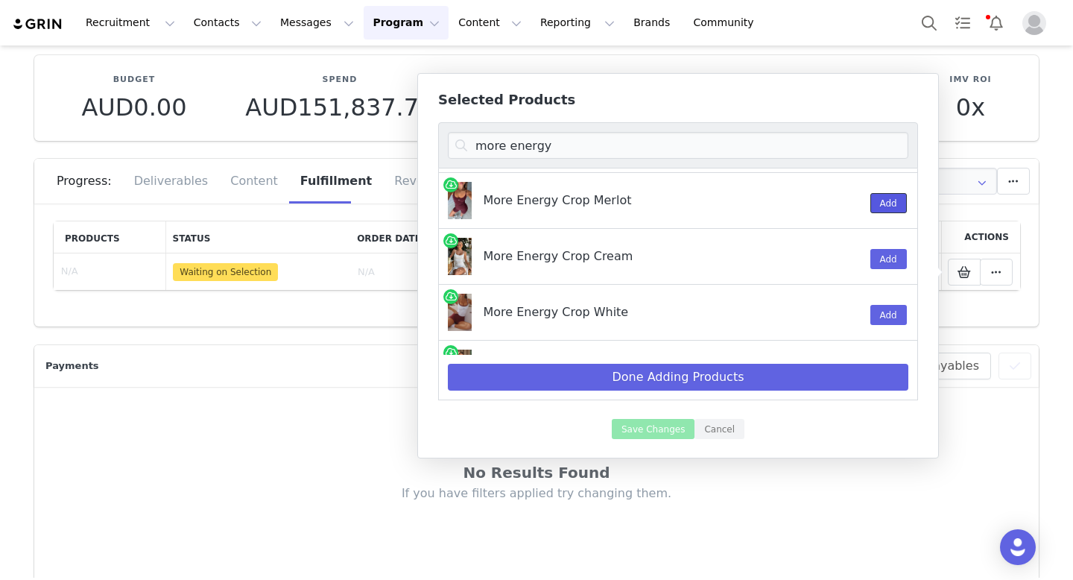
click at [892, 206] on button "Add" at bounding box center [888, 203] width 37 height 20
drag, startPoint x: 553, startPoint y: 143, endPoint x: 443, endPoint y: 140, distance: 110.3
click at [443, 140] on div "more energy" at bounding box center [678, 145] width 480 height 46
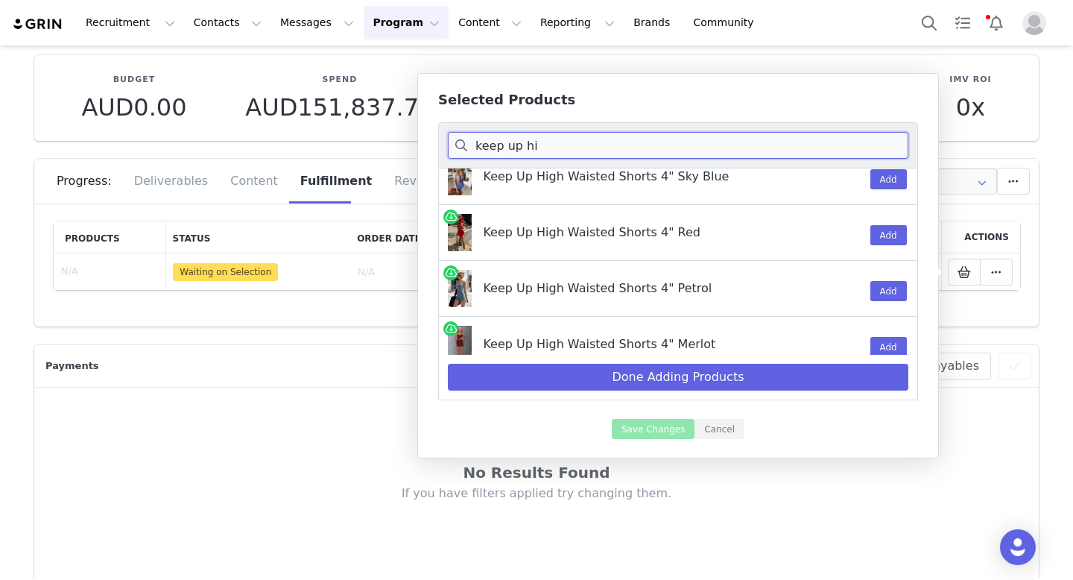
scroll to position [988, 0]
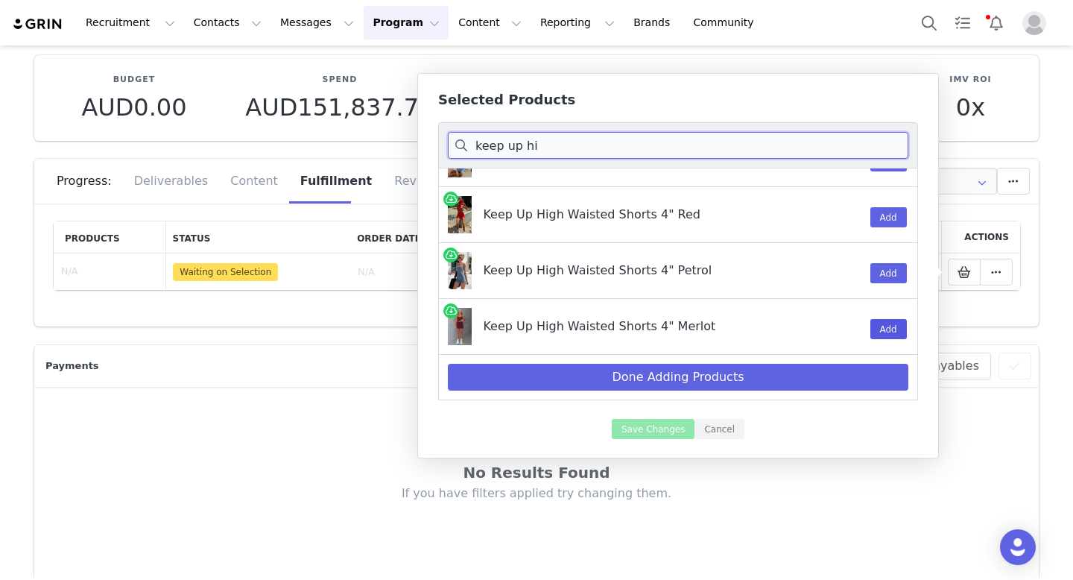
type input "keep up hi"
click at [887, 323] on button "Add" at bounding box center [888, 329] width 37 height 20
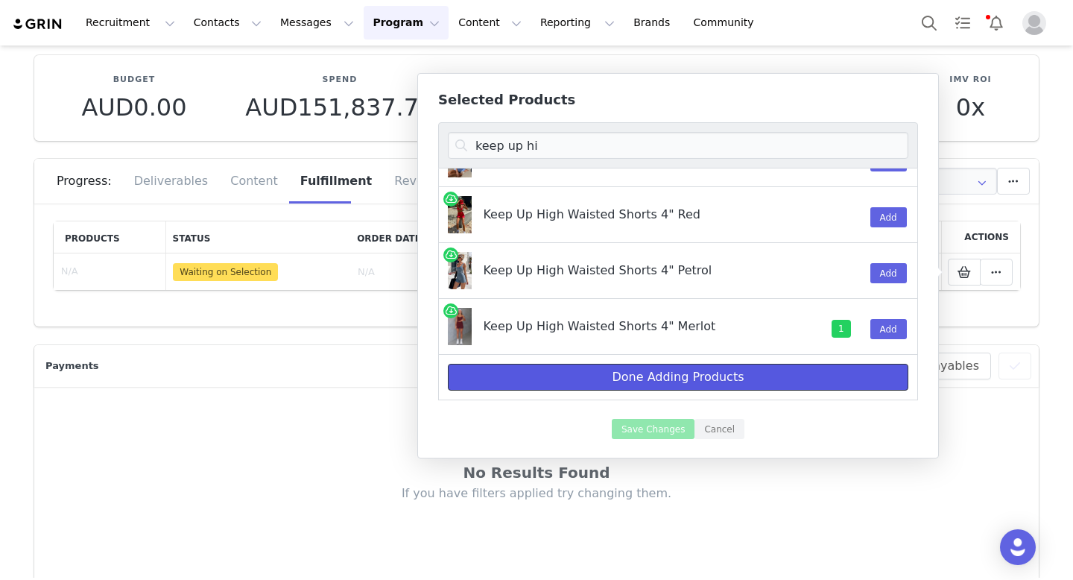
click at [831, 384] on button "Done Adding Products" at bounding box center [678, 377] width 460 height 27
select select "28010645"
select select "28010919"
select select "28010985"
select select "28059686"
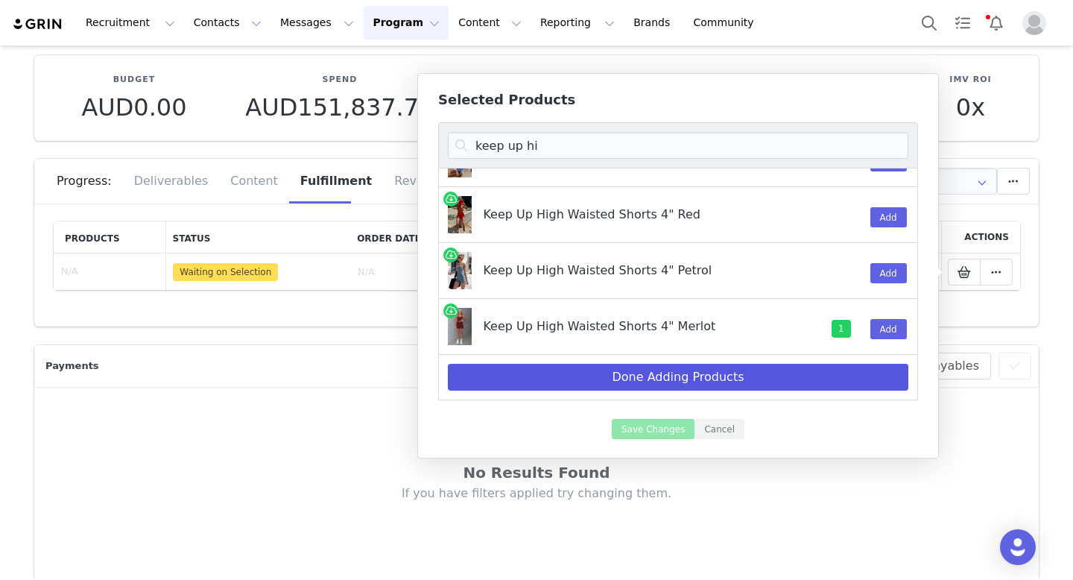
select select "28010857"
select select "28010559"
select select "28195497"
select select "28194942"
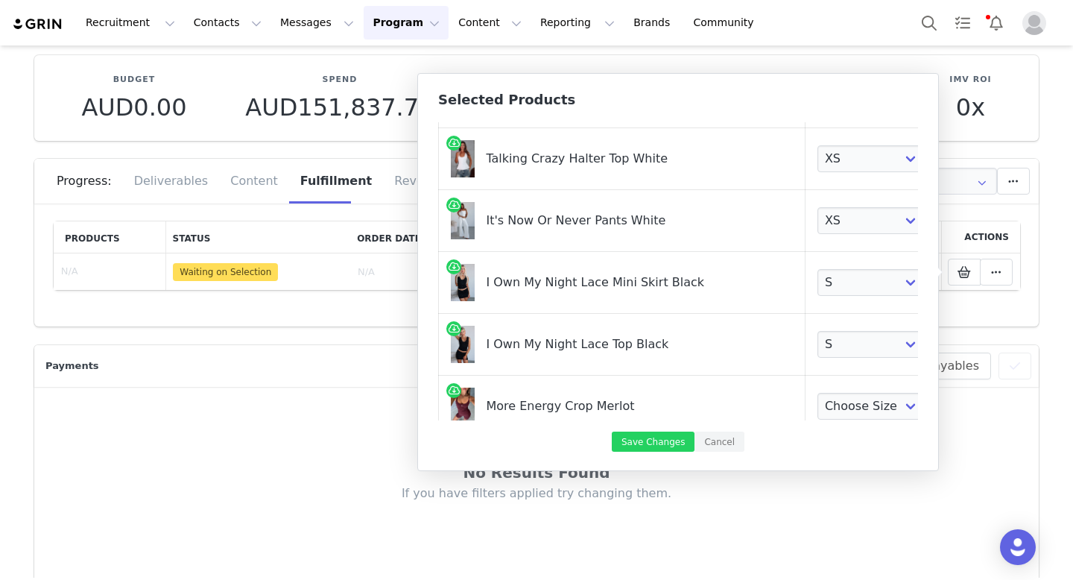
scroll to position [410, 0]
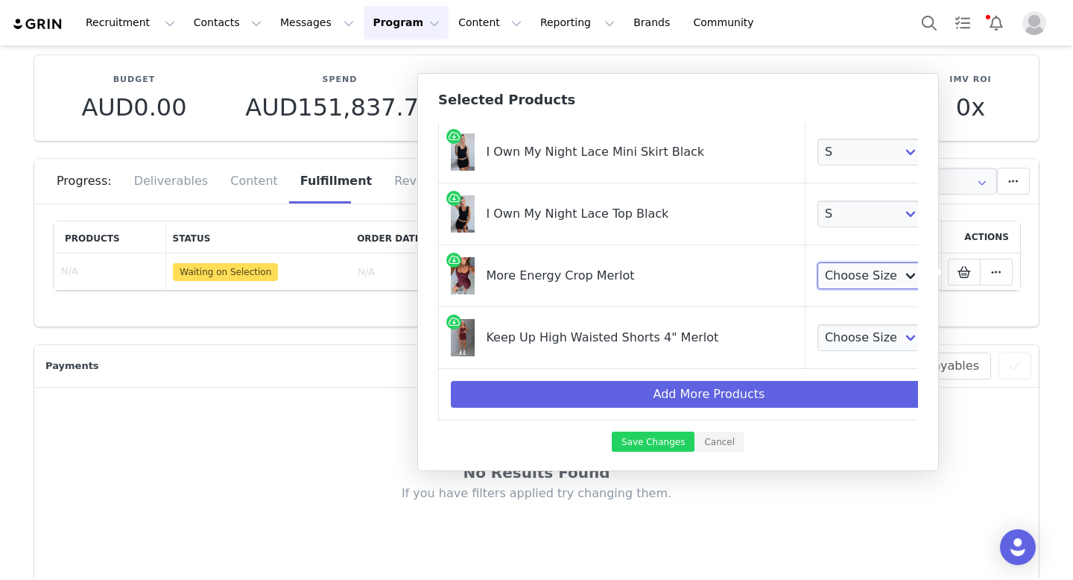
click at [819, 285] on select "Choose Size XXS XS S M L XL" at bounding box center [872, 275] width 110 height 27
select select "26224766"
click at [840, 334] on select "Choose Size XXS XS S M L XL" at bounding box center [872, 337] width 110 height 27
select select "26224069"
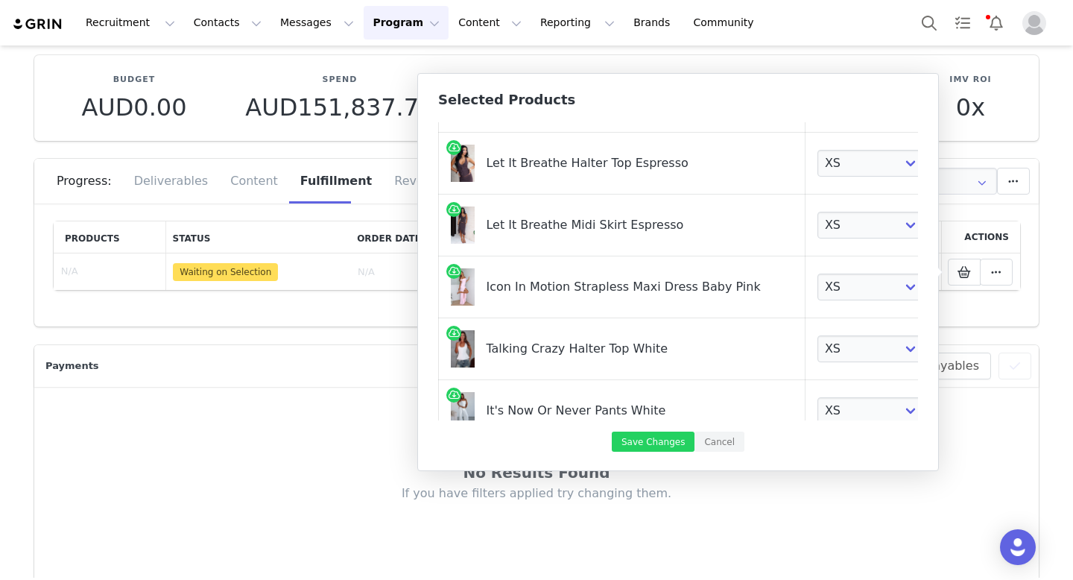
scroll to position [0, 0]
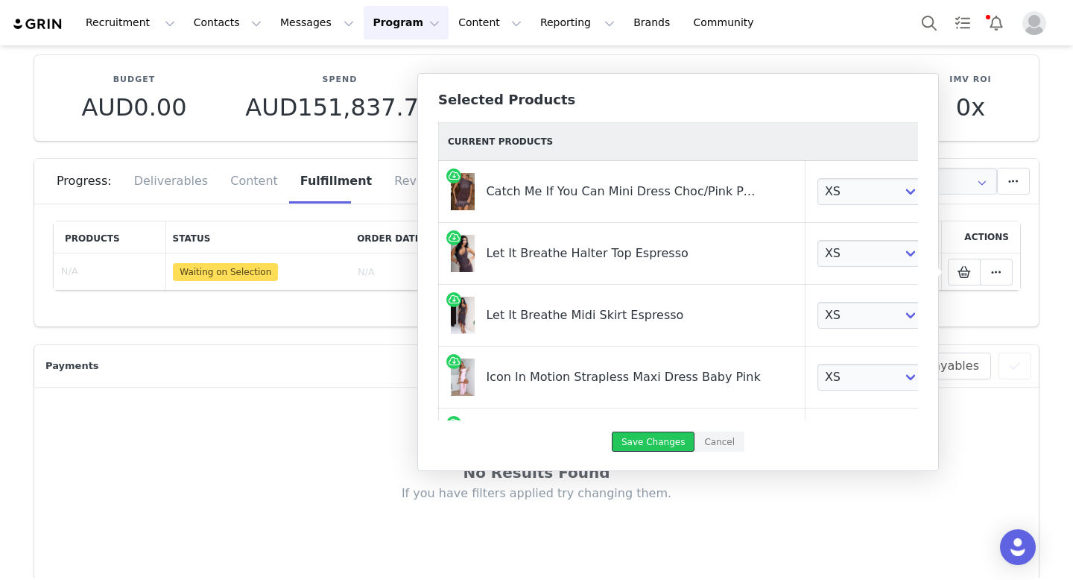
click at [668, 445] on button "Save Changes" at bounding box center [653, 441] width 83 height 20
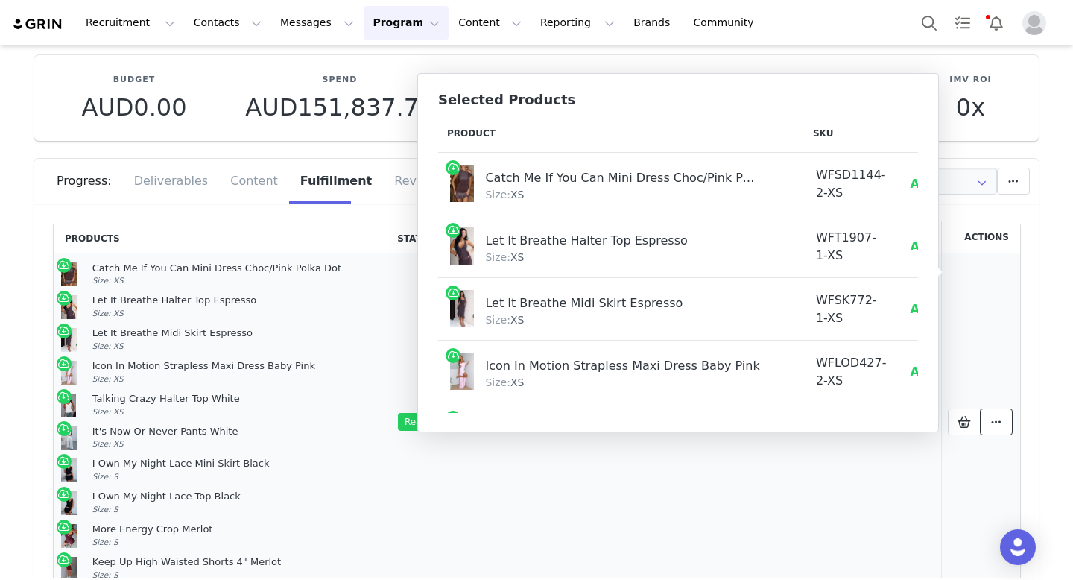
click at [995, 426] on icon at bounding box center [996, 422] width 10 height 12
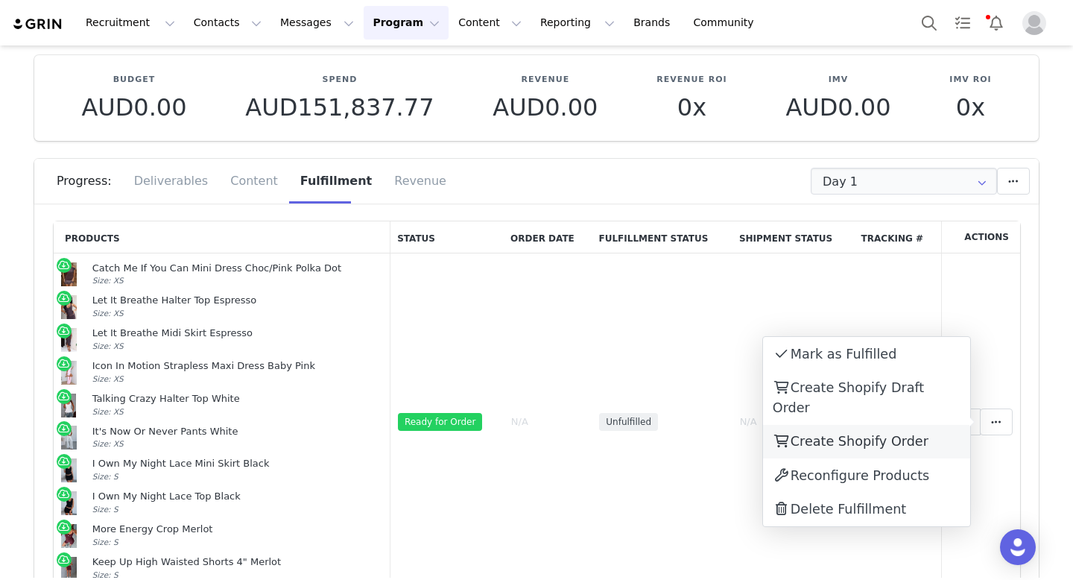
click at [893, 434] on span "Create Shopify Order" at bounding box center [859, 441] width 138 height 15
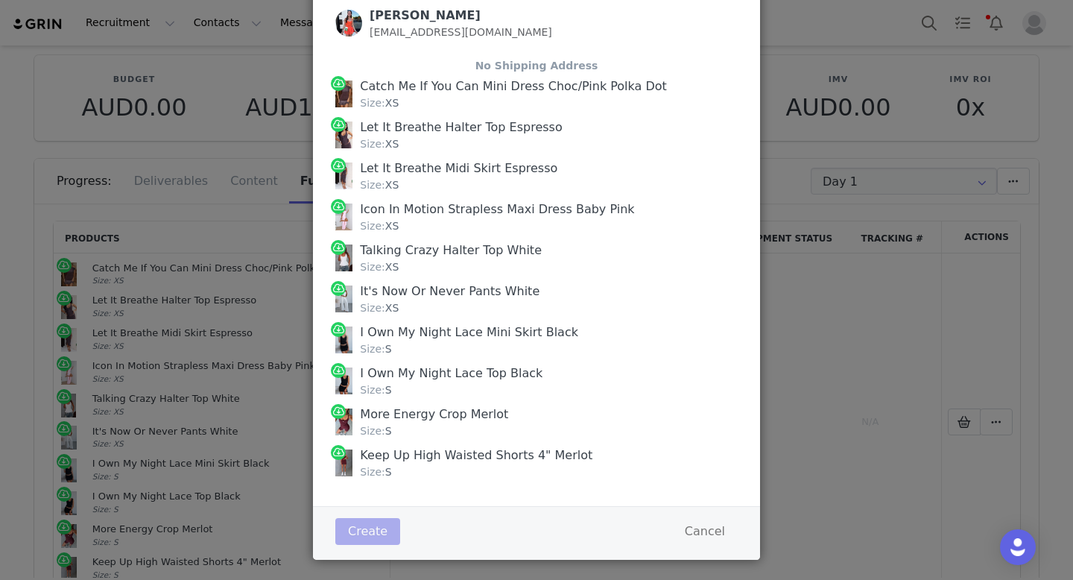
scroll to position [115, 0]
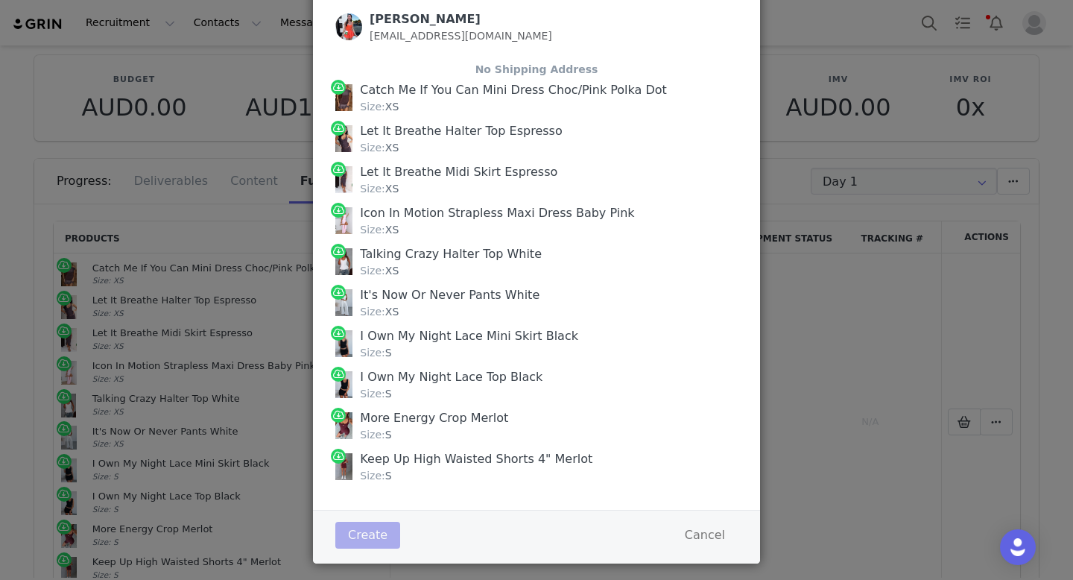
click at [832, 337] on div "Create Order [PERSON_NAME] [EMAIL_ADDRESS][DOMAIN_NAME] No Shipping Address Cat…" at bounding box center [536, 290] width 1073 height 580
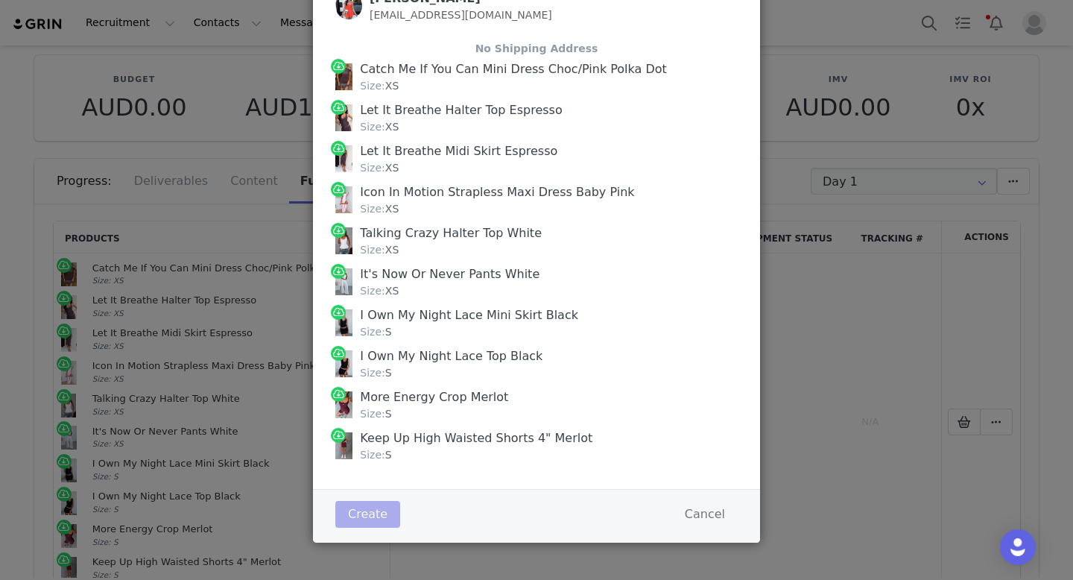
click at [565, 57] on div "Catch Me If You Can Mini Dress Choc/Pink Polka Dot Size: XS" at bounding box center [536, 77] width 402 height 41
click at [701, 510] on button "Cancel" at bounding box center [705, 514] width 66 height 27
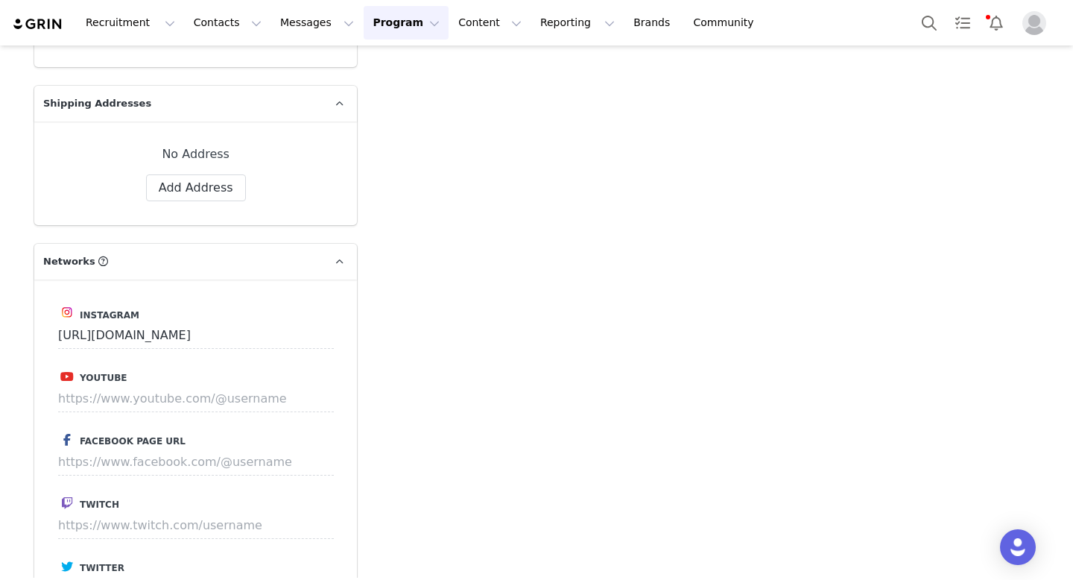
scroll to position [2453, 0]
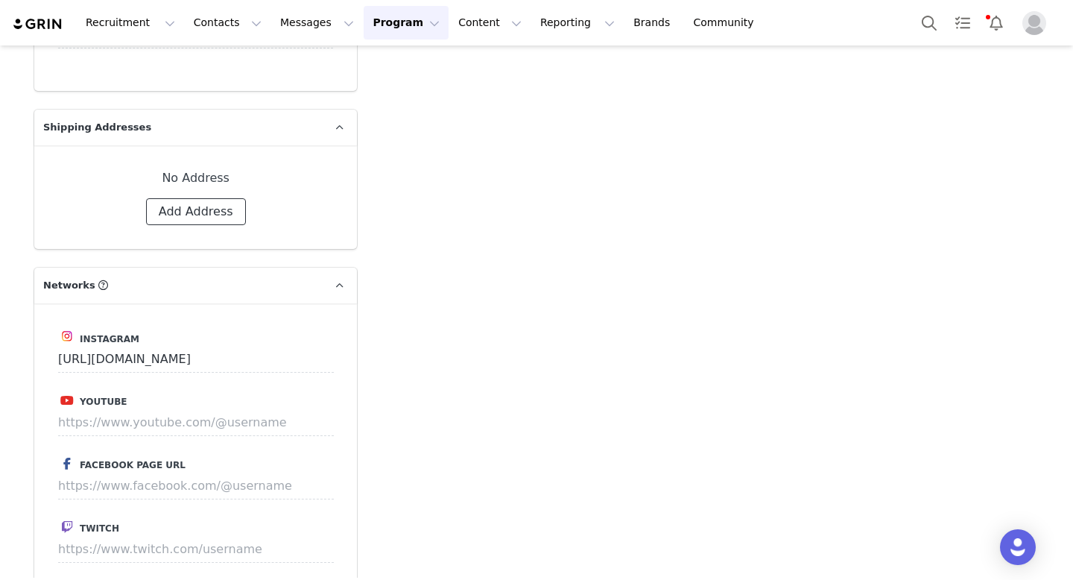
click at [221, 218] on button "Add Address" at bounding box center [196, 211] width 100 height 27
select select
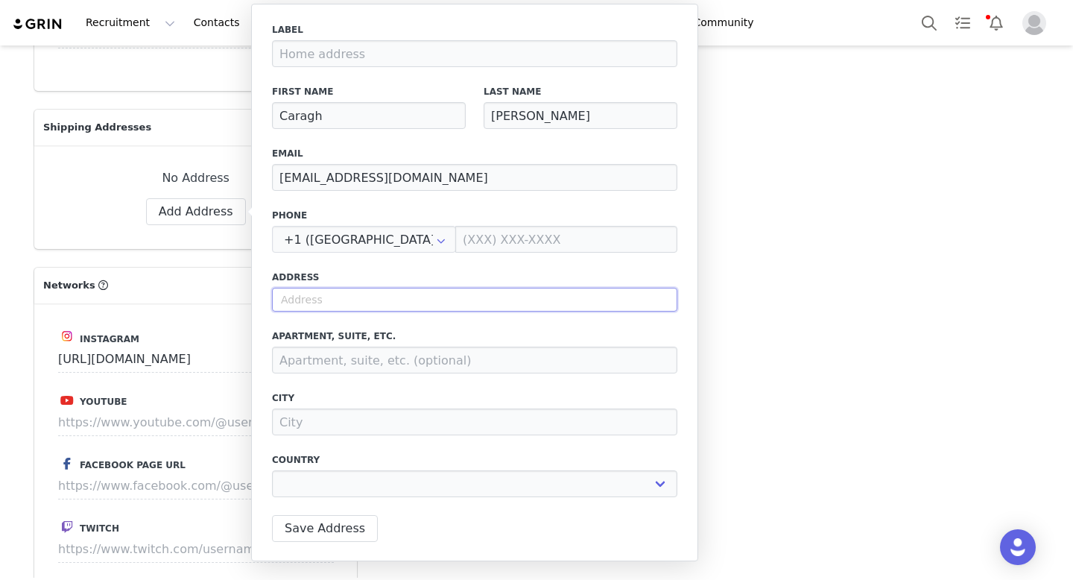
click at [372, 306] on input "text" at bounding box center [474, 300] width 405 height 24
type input "4"
select select
type input "45"
select select
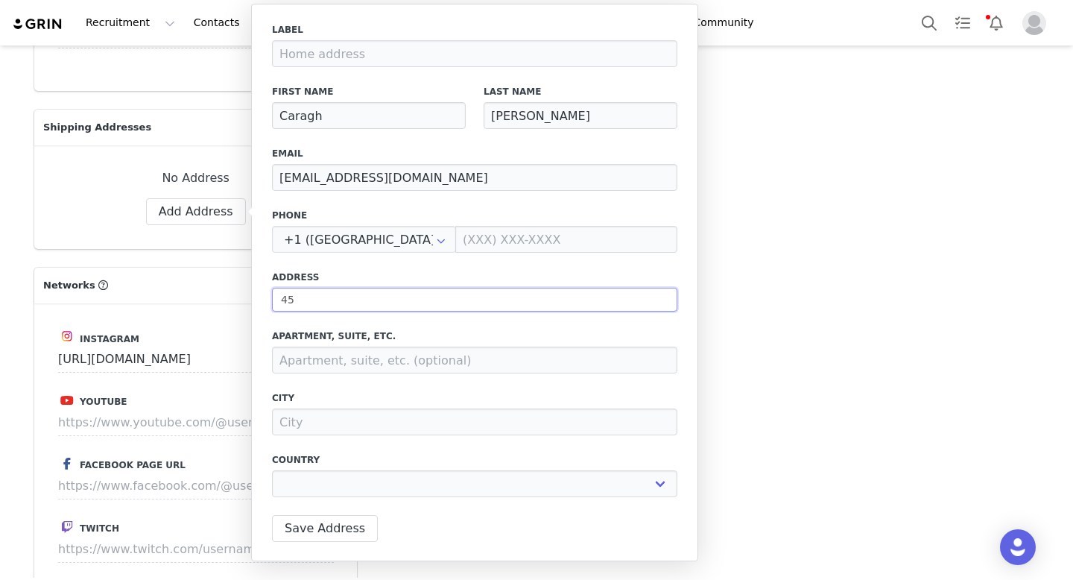
type input "45-"
select select
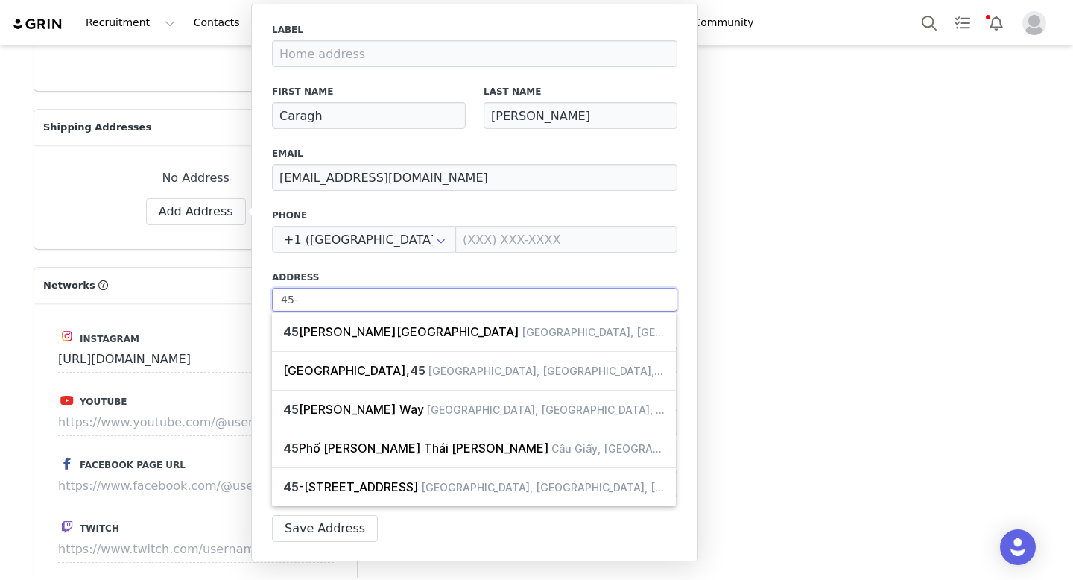
type input "45-4"
select select
type input "45-49"
select select
type input "45-49"
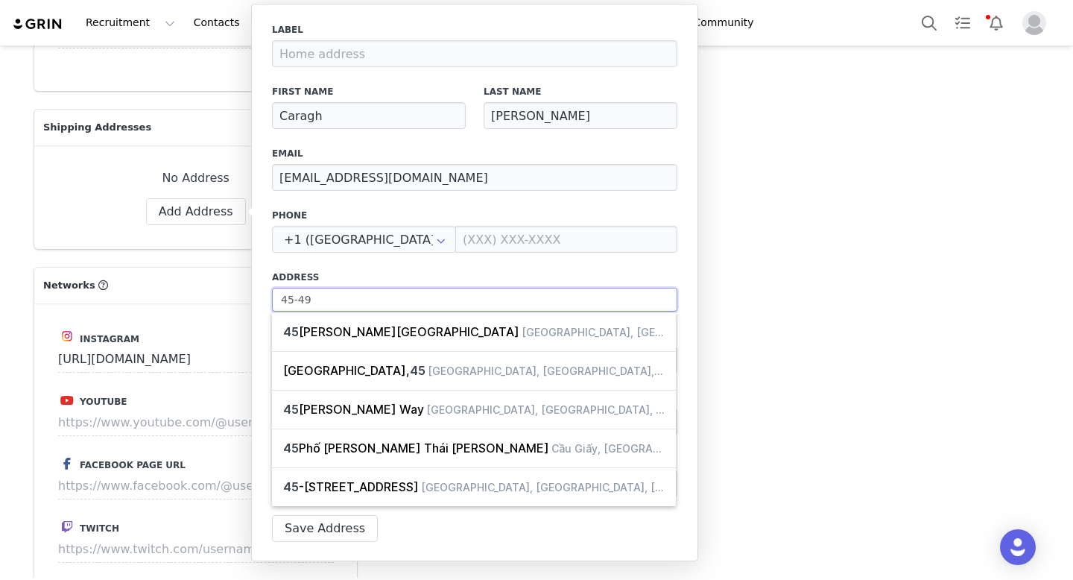
select select
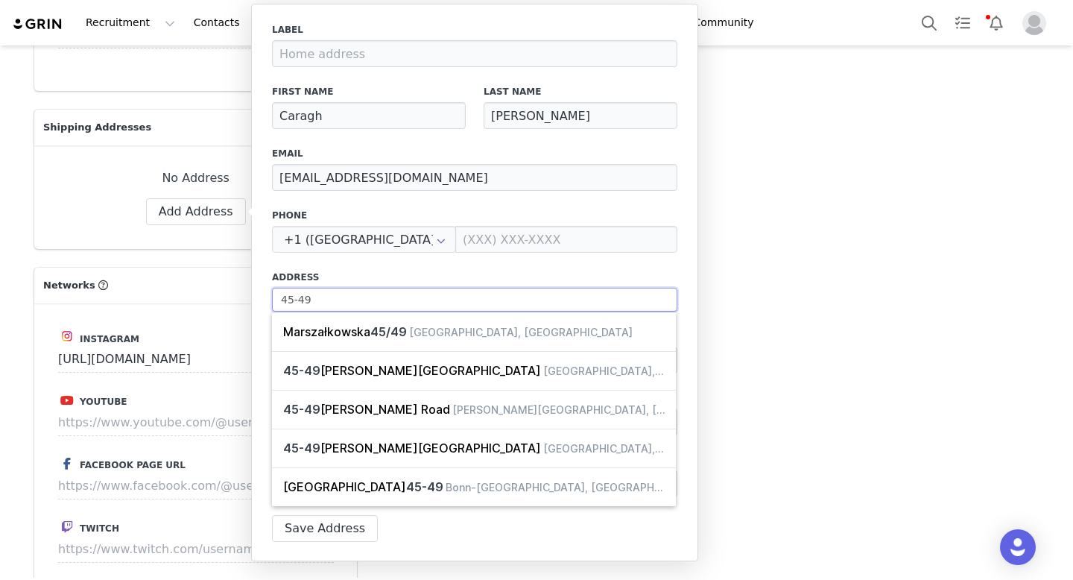
type input "45-49 D"
select select
type input "45-49 Du"
select select
type input "45-49 Dun"
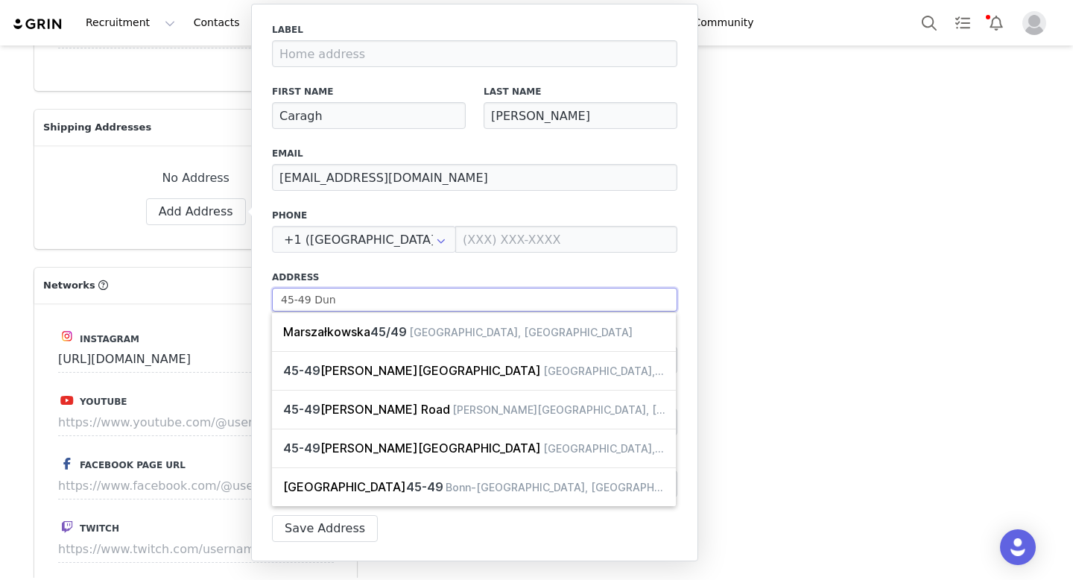
select select
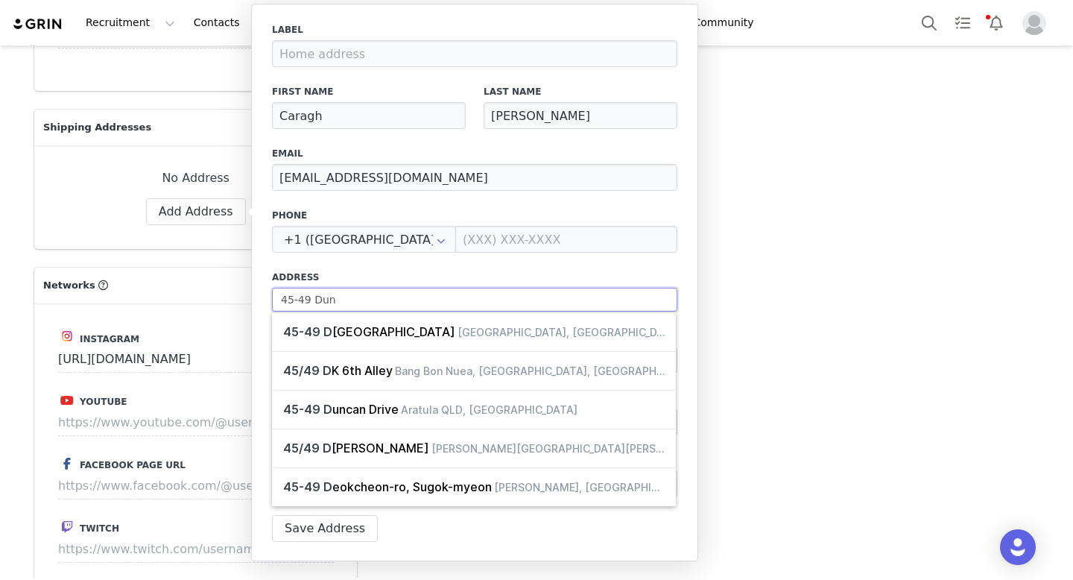
type input "45-49 [PERSON_NAME]"
select select
type input "45-49 Dunni"
select select
type input "45-49 Dunnin"
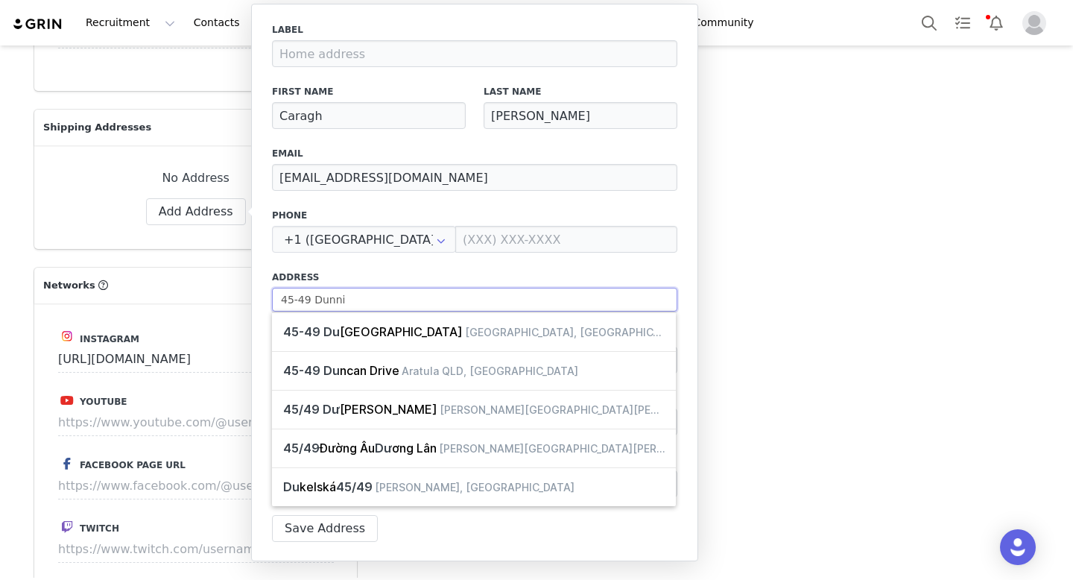
select select
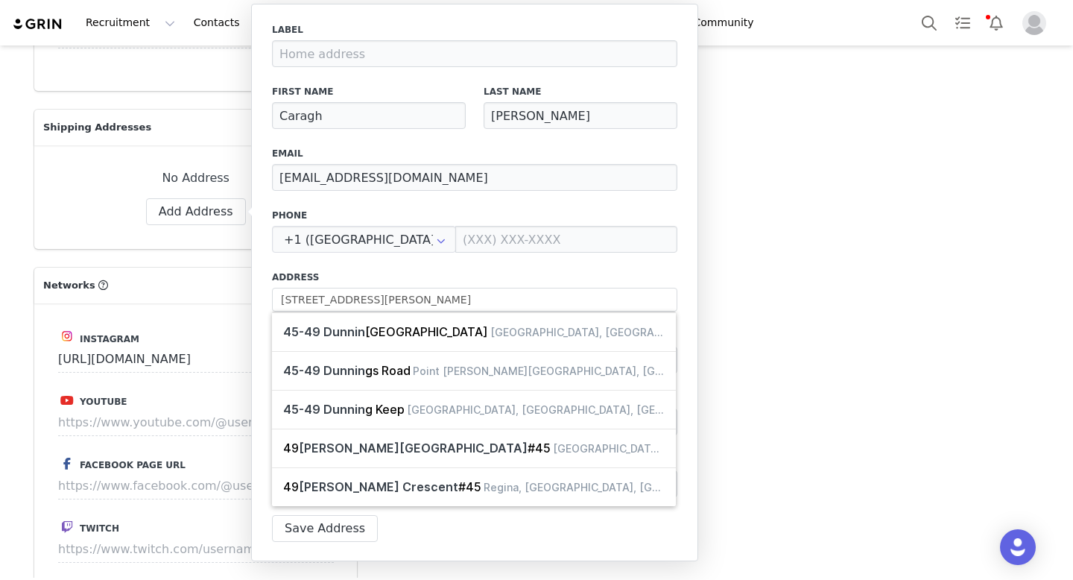
type input "[STREET_ADDRESS][PERSON_NAME]"
type input "Rosebery"
select select "[object Object]"
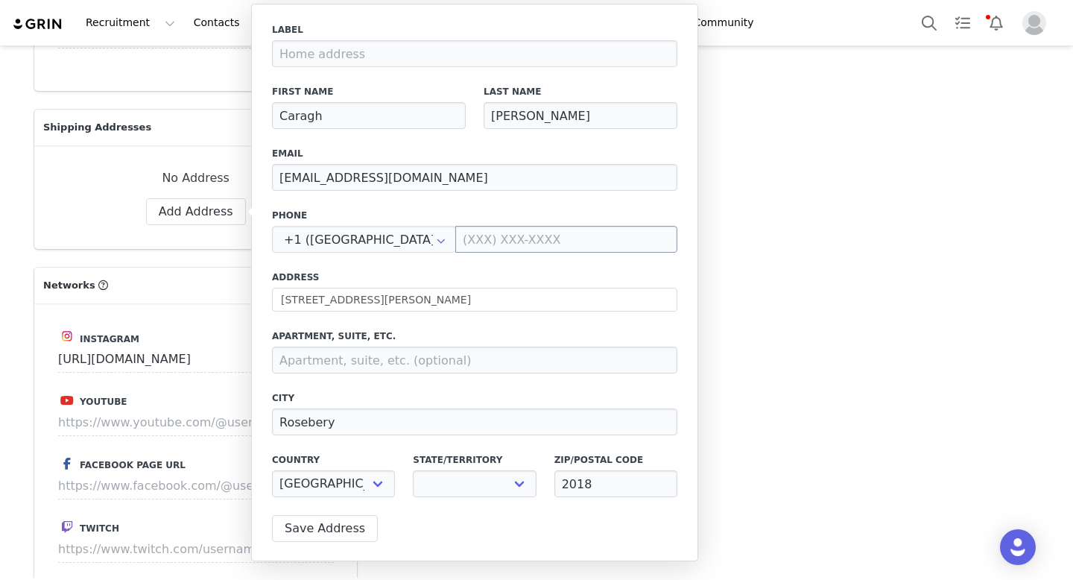
select select "[object Object]"
click at [337, 525] on button "Save Address" at bounding box center [325, 528] width 106 height 27
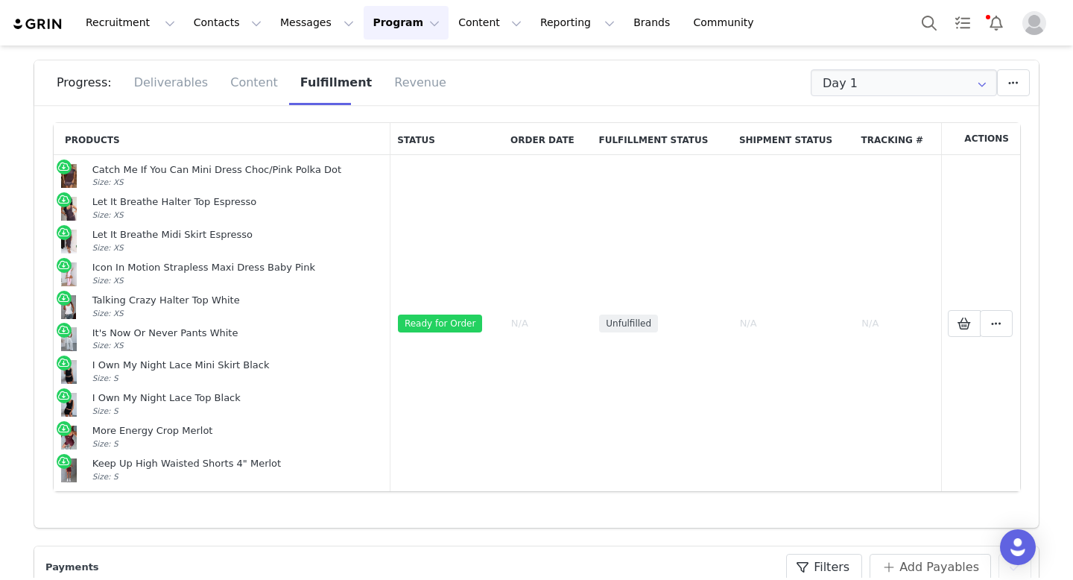
scroll to position [166, 0]
click at [986, 326] on button at bounding box center [996, 324] width 33 height 27
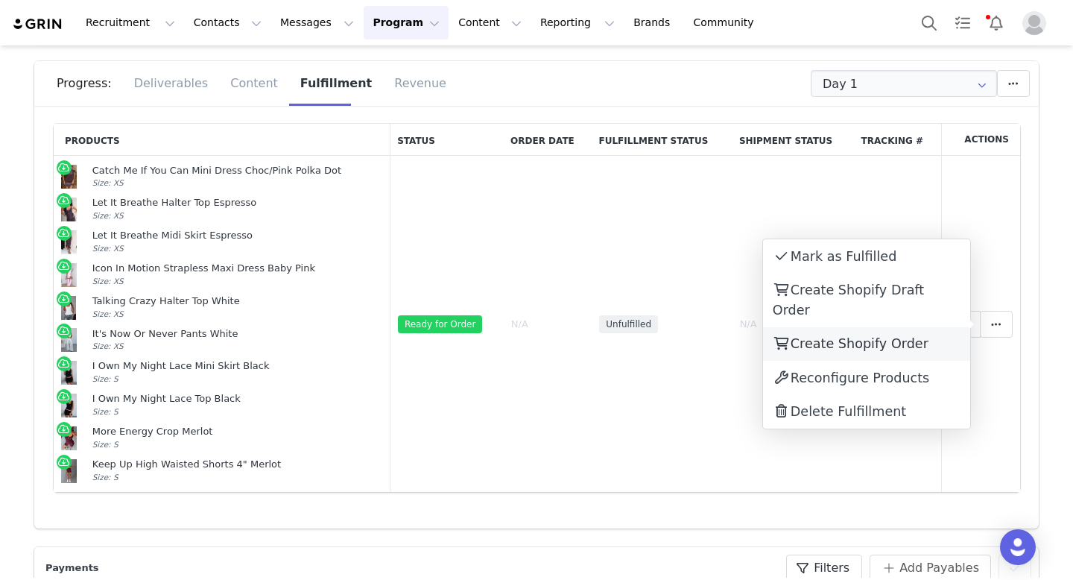
click at [879, 336] on span "Create Shopify Order" at bounding box center [859, 343] width 138 height 15
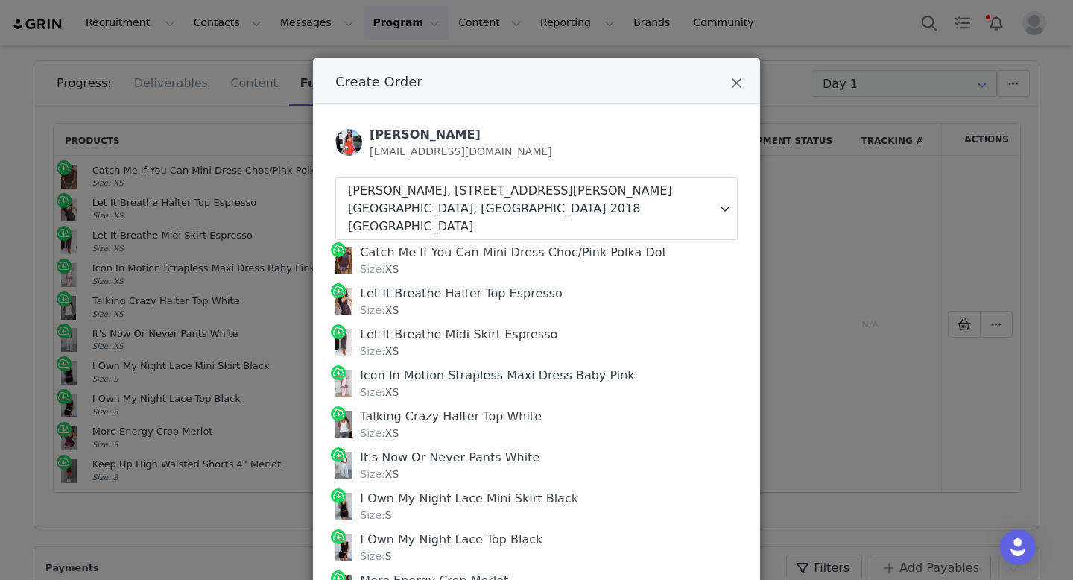
scroll to position [165, 0]
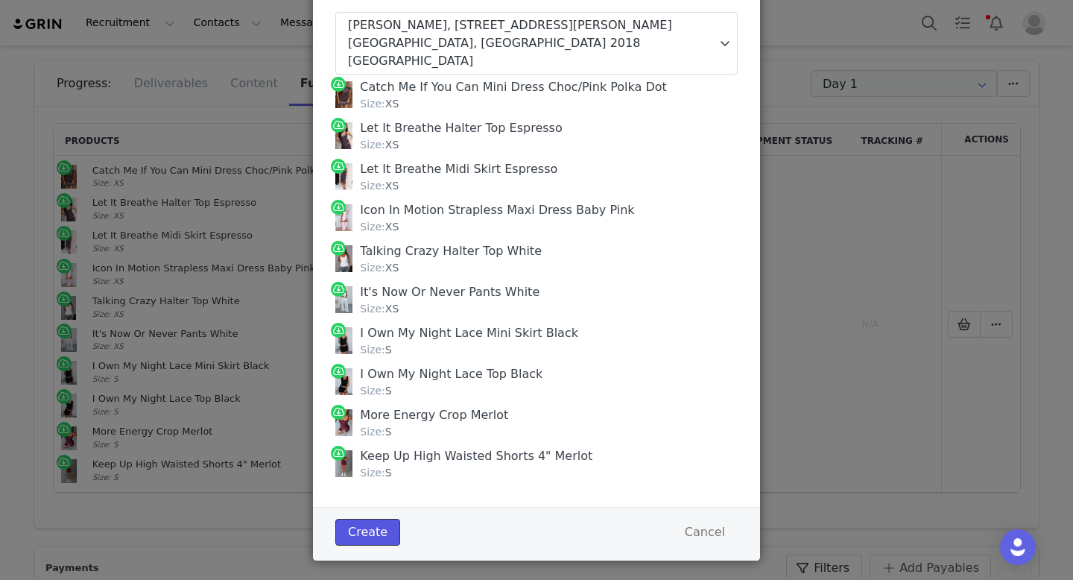
click at [375, 519] on button "Create" at bounding box center [367, 532] width 65 height 27
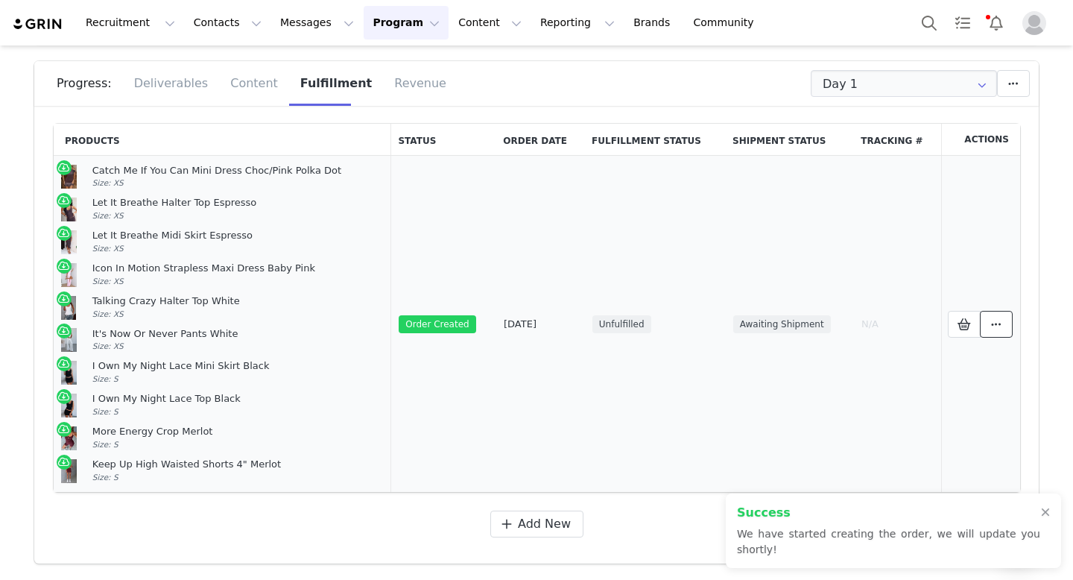
click at [994, 315] on span at bounding box center [996, 324] width 18 height 18
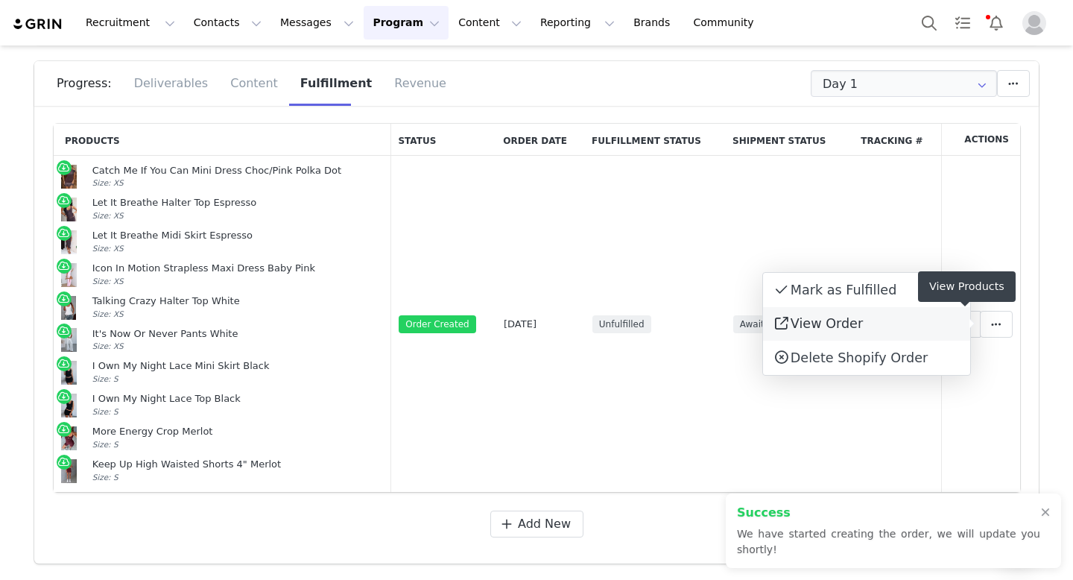
click at [880, 324] on link "View Order" at bounding box center [866, 324] width 207 height 34
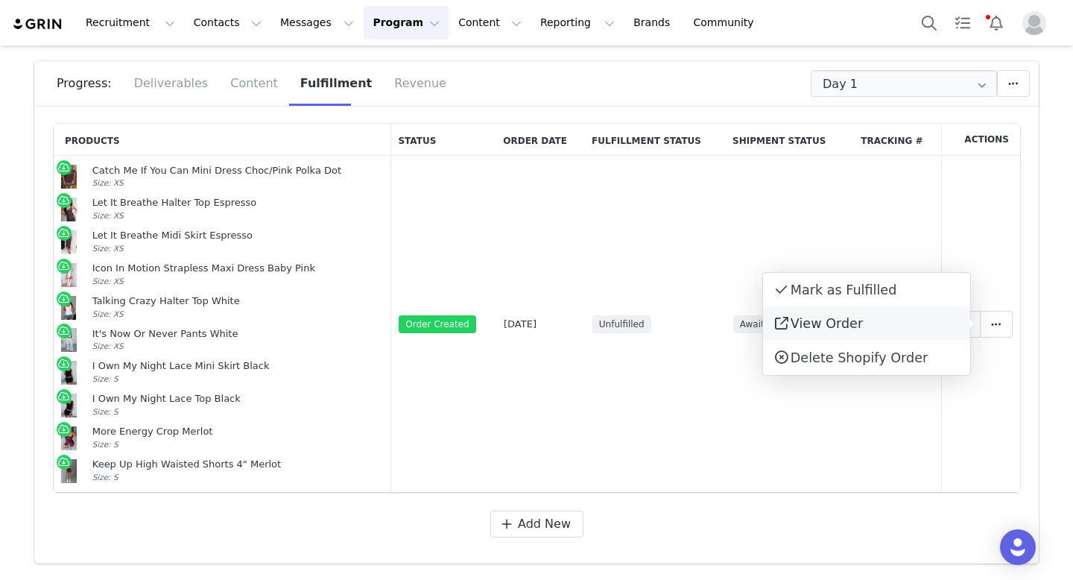
click at [859, 327] on link "View Order" at bounding box center [866, 324] width 207 height 34
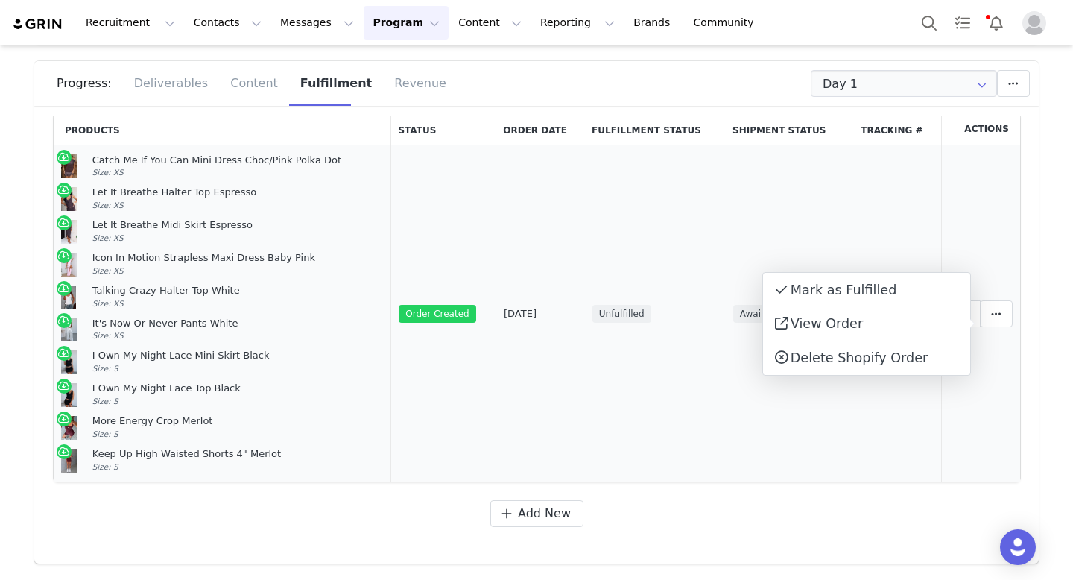
scroll to position [0, 0]
